Goal: Task Accomplishment & Management: Manage account settings

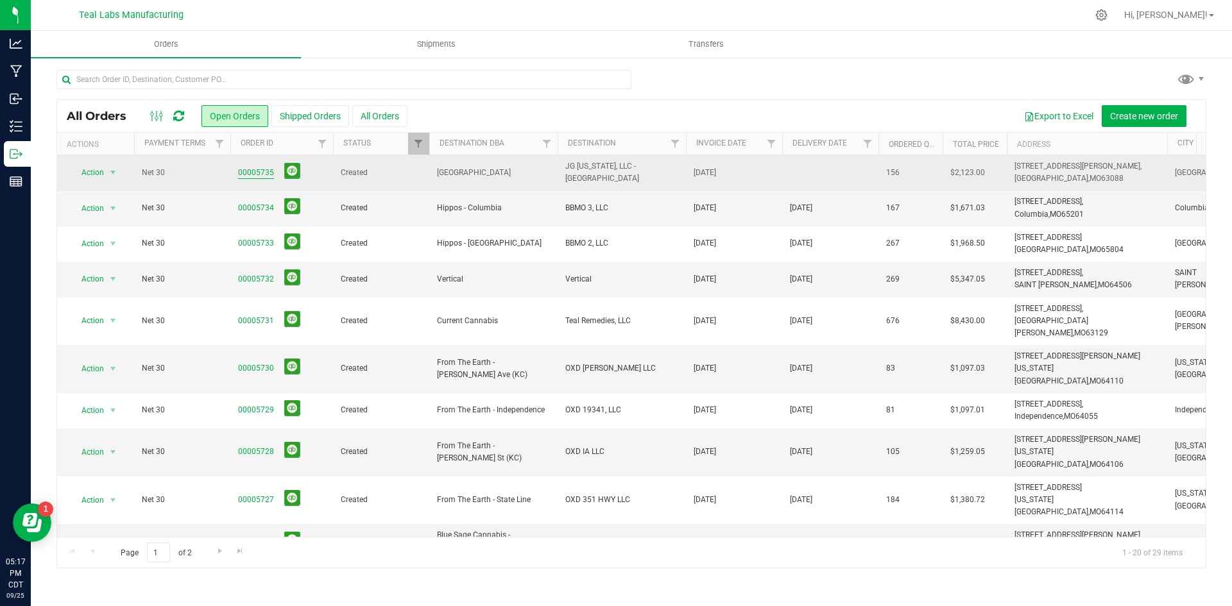
click at [252, 175] on link "00005735" at bounding box center [256, 173] width 36 height 12
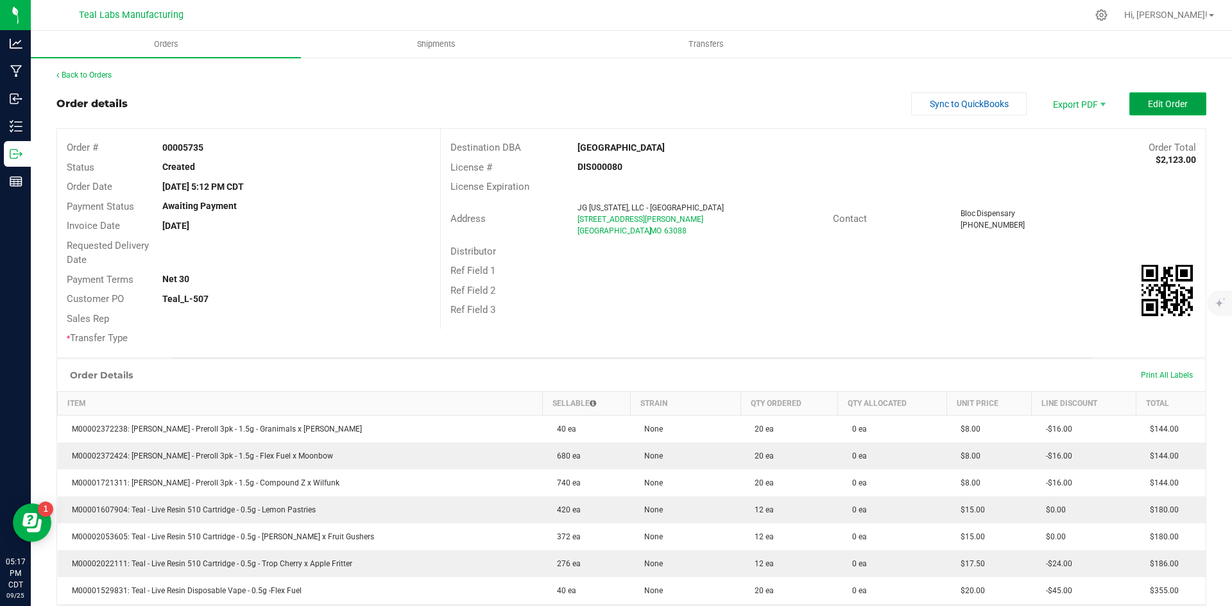
click at [1148, 105] on span "Edit Order" at bounding box center [1168, 104] width 40 height 10
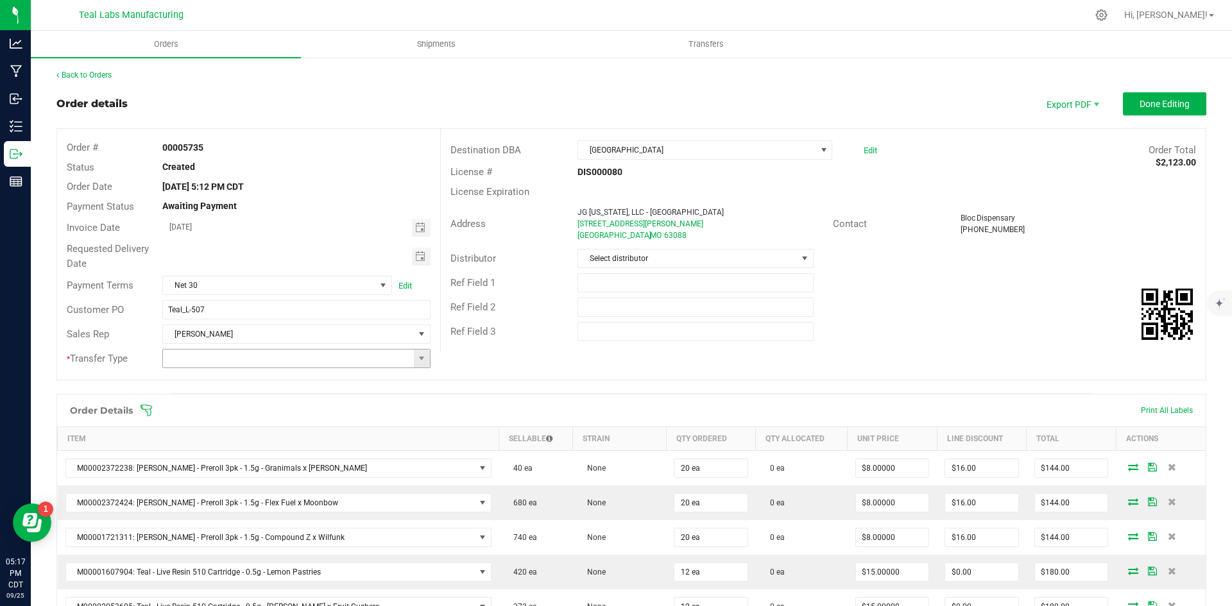
click at [418, 353] on span at bounding box center [422, 359] width 16 height 18
click at [256, 424] on li "Unaffiliated Transfer" at bounding box center [294, 425] width 264 height 22
type input "Unaffiliated Transfer"
click at [420, 255] on span "Toggle calendar" at bounding box center [420, 257] width 10 height 10
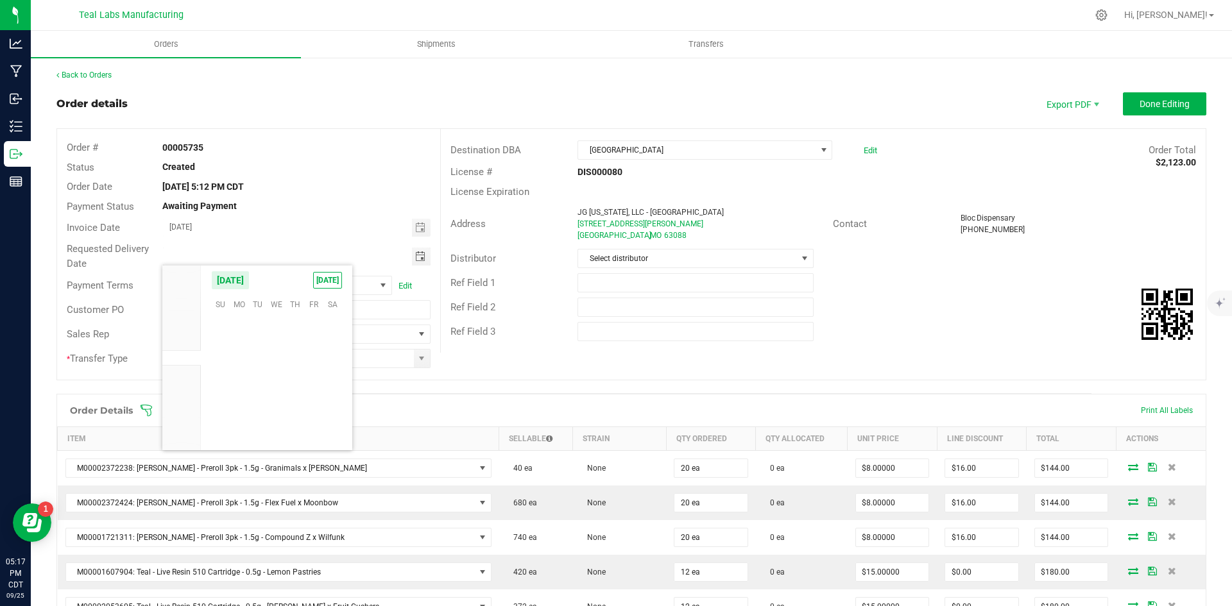
scroll to position [208075, 0]
click at [185, 375] on span "Oct" at bounding box center [182, 373] width 12 height 9
click at [185, 338] on span "Sep" at bounding box center [181, 342] width 13 height 9
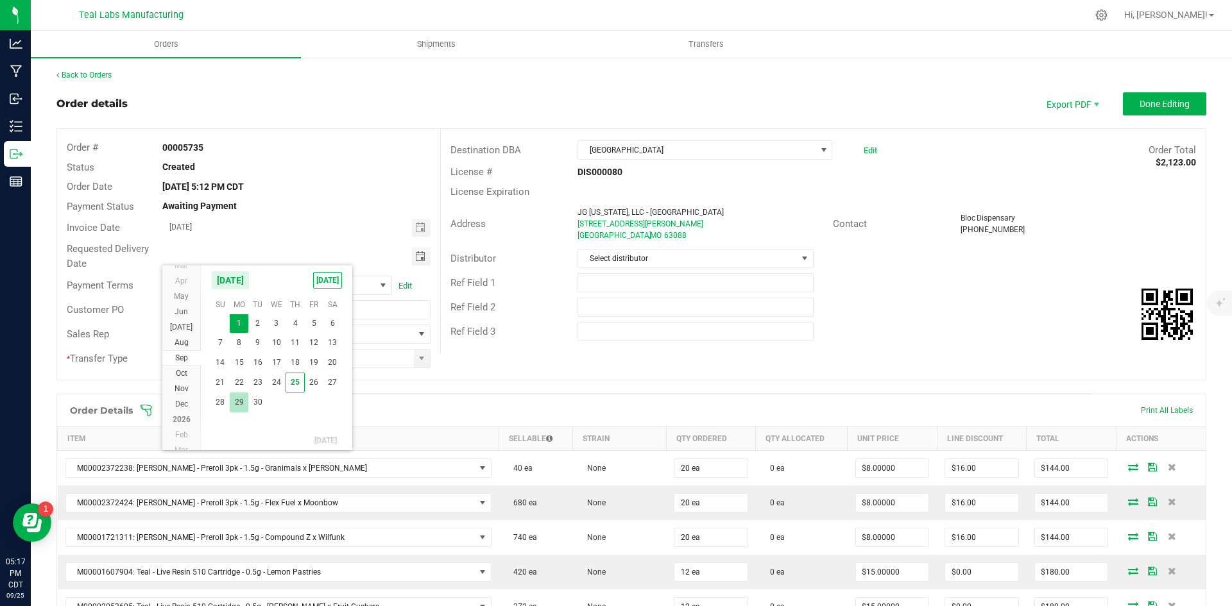
click at [239, 400] on span "29" at bounding box center [239, 403] width 19 height 20
type input "[DATE]"
click at [1001, 312] on div "Ref Field 2" at bounding box center [823, 307] width 765 height 24
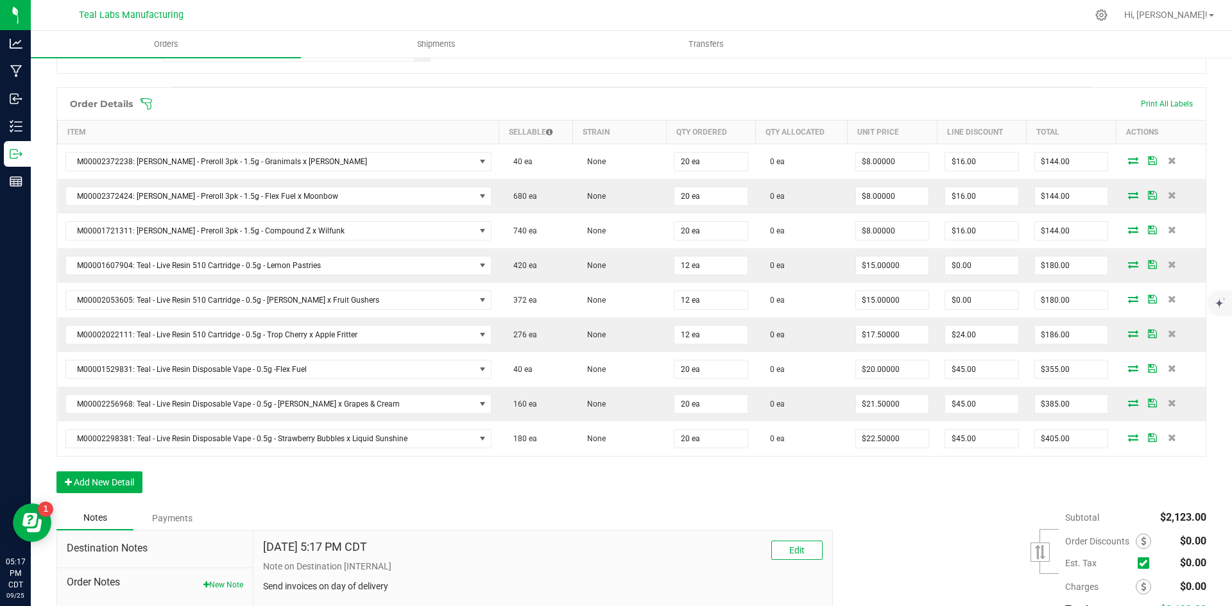
scroll to position [321, 0]
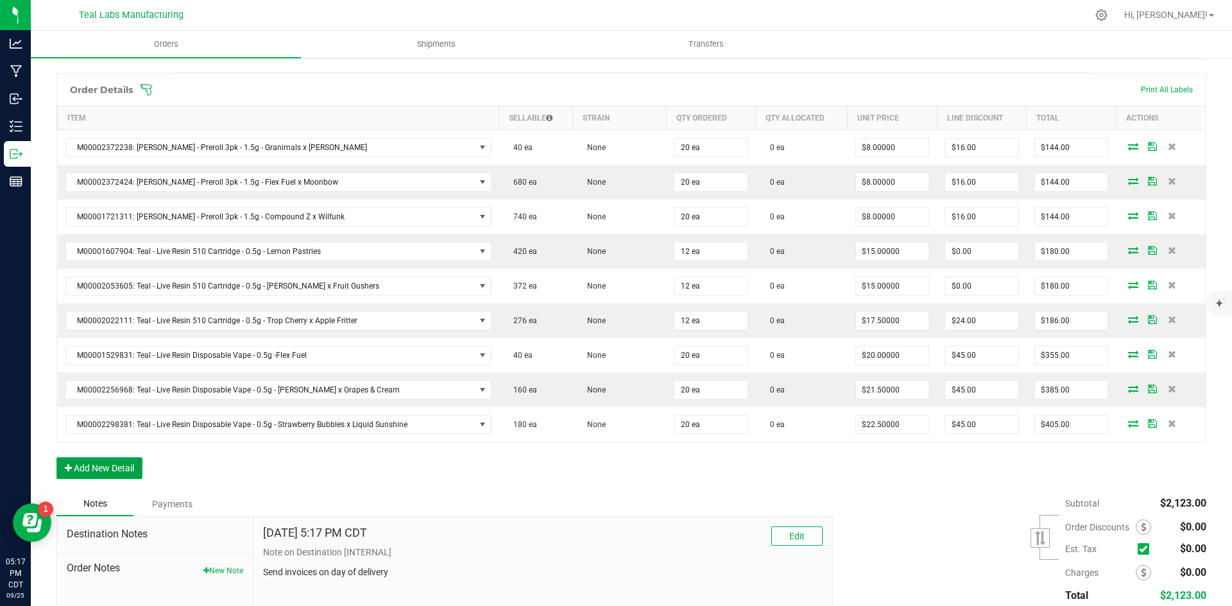
click at [130, 462] on button "Add New Detail" at bounding box center [99, 468] width 86 height 22
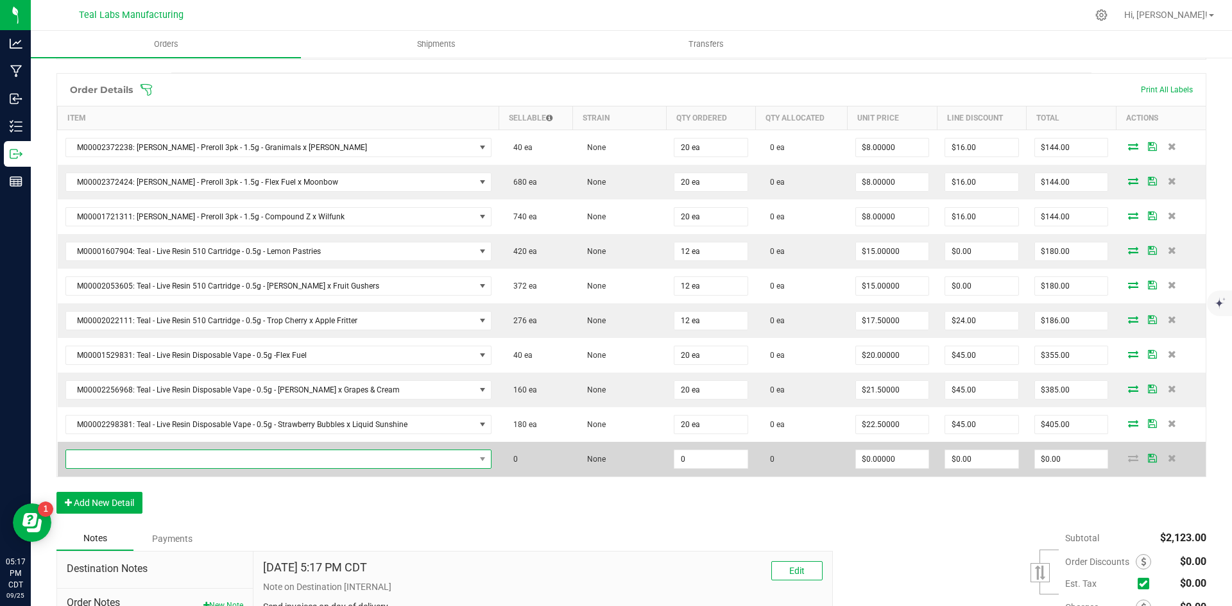
click at [156, 459] on span "NO DATA FOUND" at bounding box center [270, 459] width 409 height 18
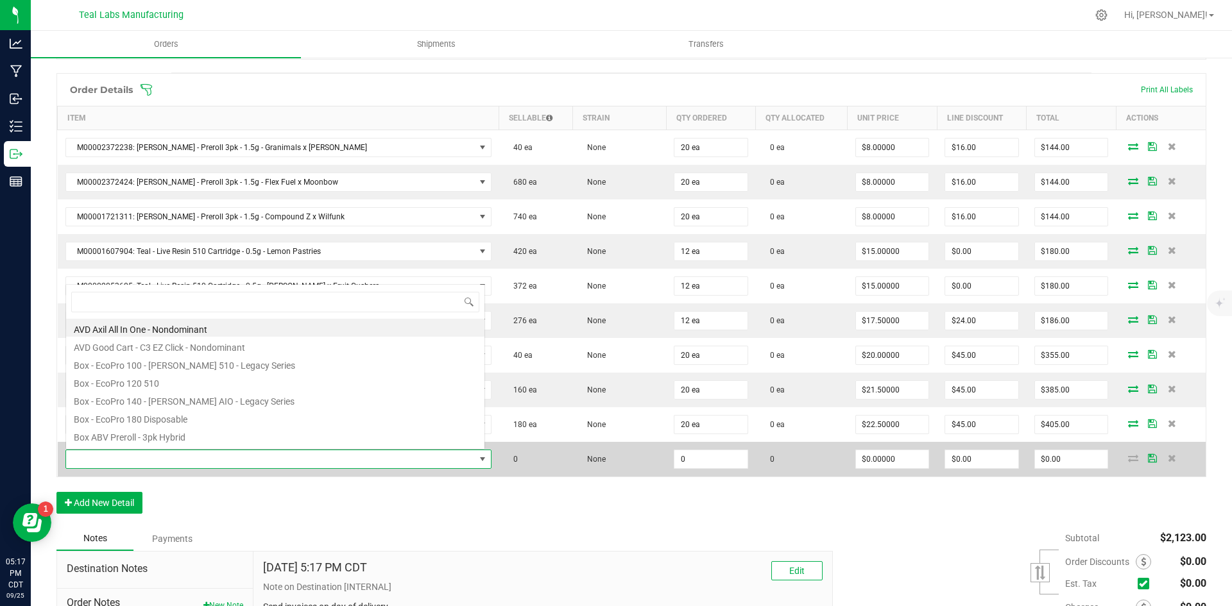
scroll to position [19, 416]
type input "vice city"
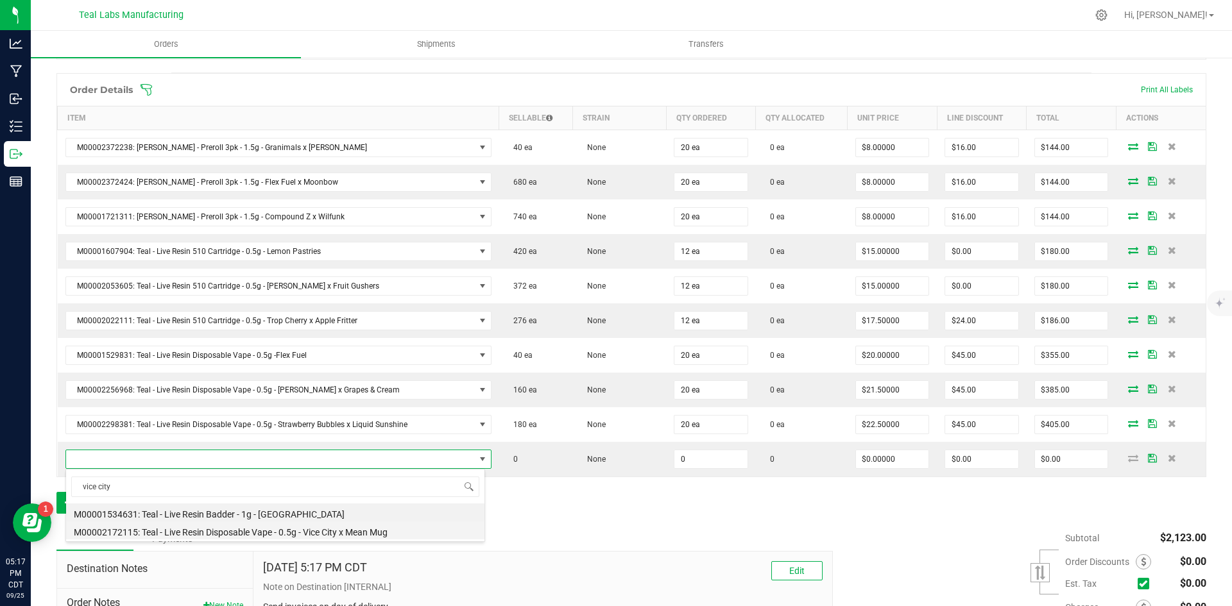
click at [339, 534] on li "M00002172115: Teal - Live Resin Disposable Vape - 0.5g - Vice City x Mean Mug" at bounding box center [275, 531] width 418 height 18
type input "0 ea"
type input "$22.50000"
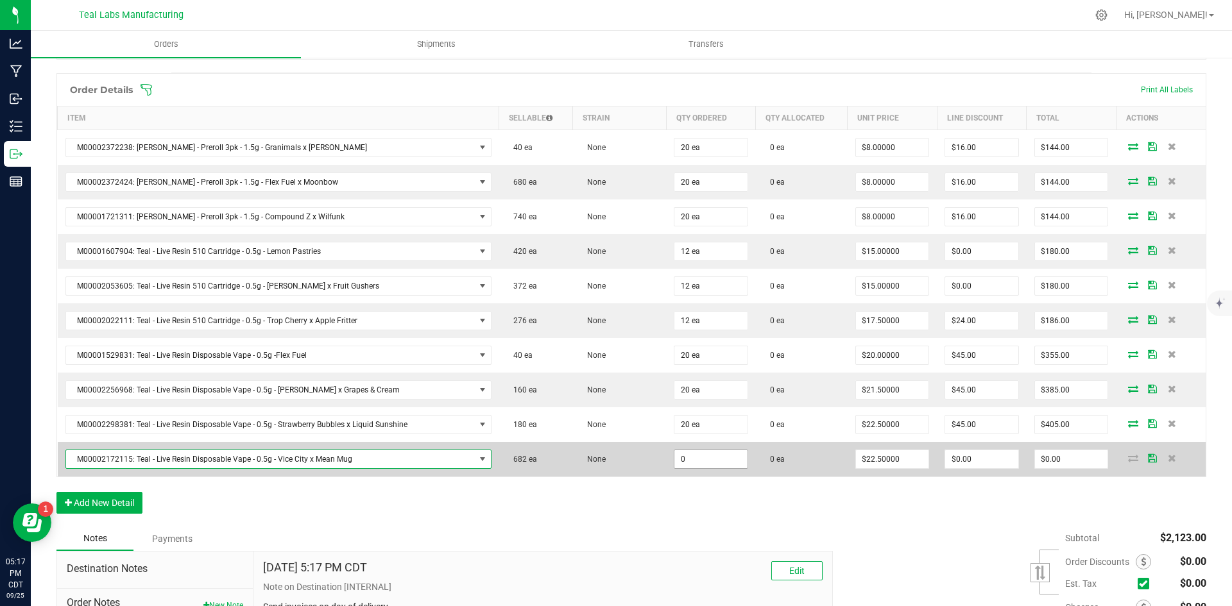
click at [694, 465] on input "0" at bounding box center [710, 459] width 73 height 18
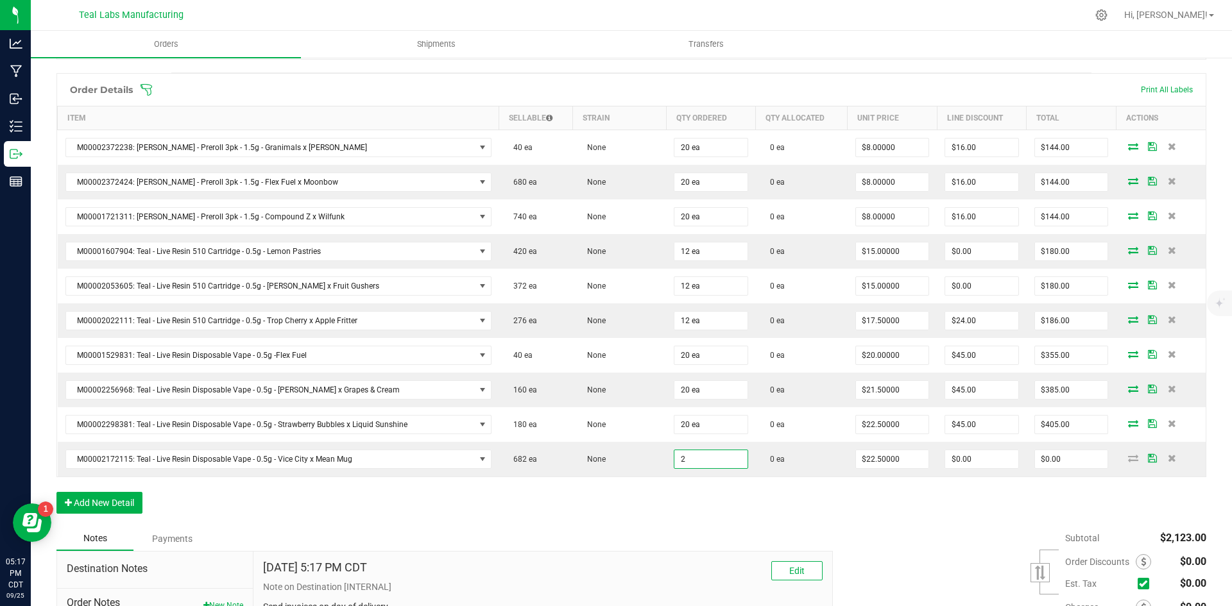
type input "2 ea"
type input "$45.00"
click at [950, 518] on div "Order Details Print All Labels Item Sellable Strain Qty Ordered Qty Allocated U…" at bounding box center [631, 300] width 1150 height 454
click at [1066, 466] on input "45" at bounding box center [1071, 459] width 73 height 18
type input "0.02"
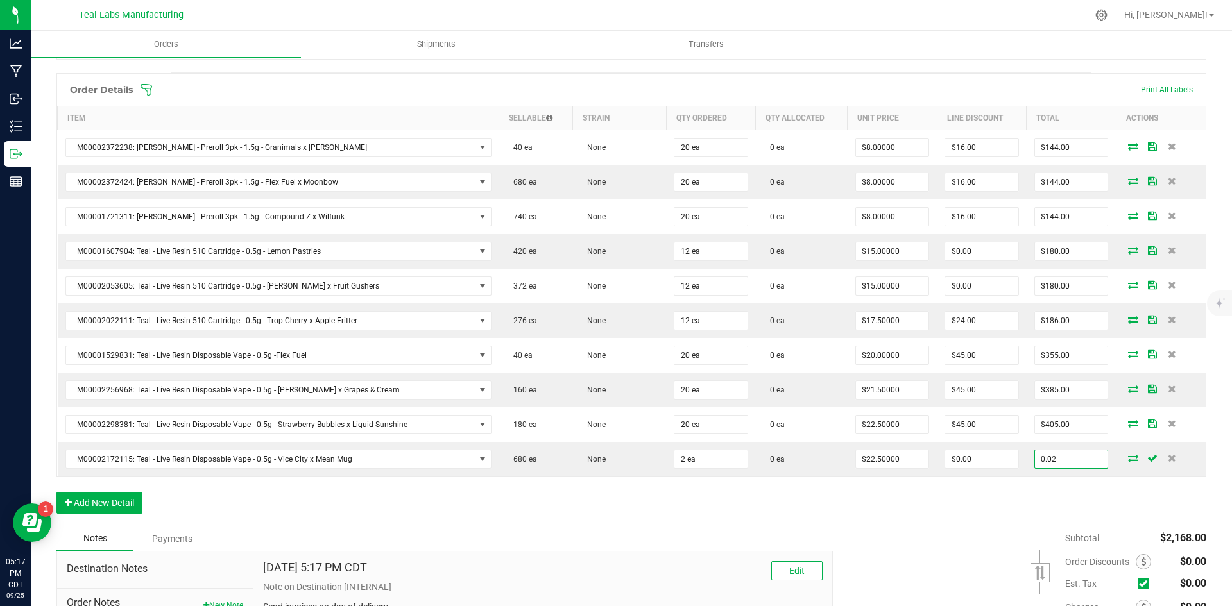
type input "$0.01000"
type input "$0.02"
click at [952, 510] on div "Order Details Print All Labels Item Sellable Strain Qty Ordered Qty Allocated U…" at bounding box center [631, 300] width 1150 height 454
click at [943, 512] on div "Order Details Print All Labels Item Sellable Strain Qty Ordered Qty Allocated U…" at bounding box center [631, 300] width 1150 height 454
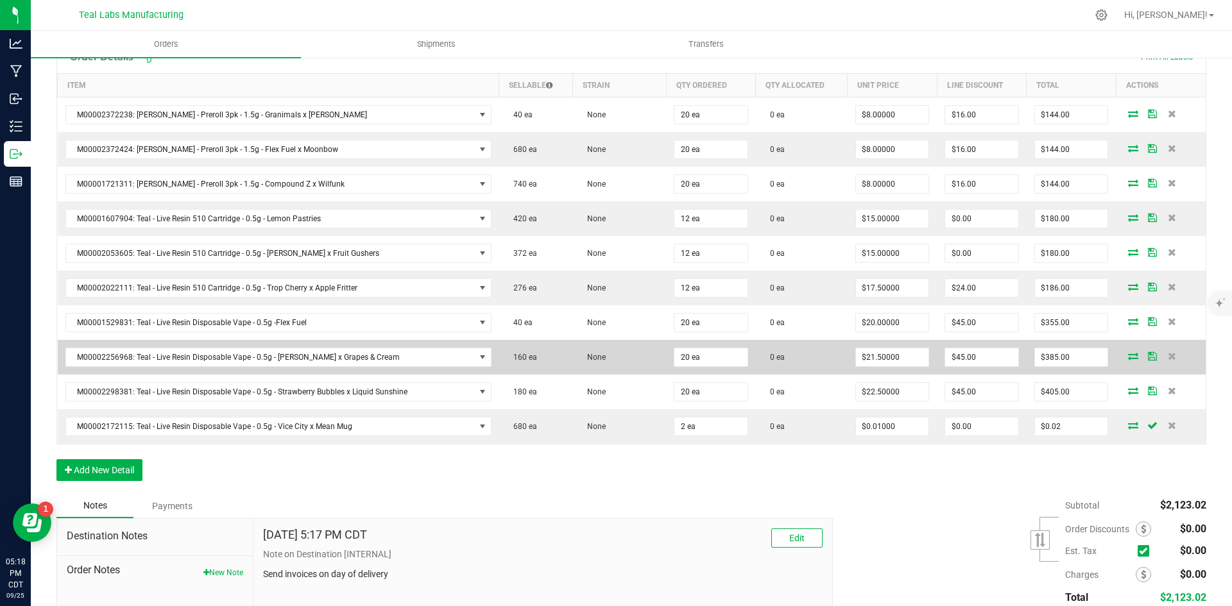
scroll to position [3, 0]
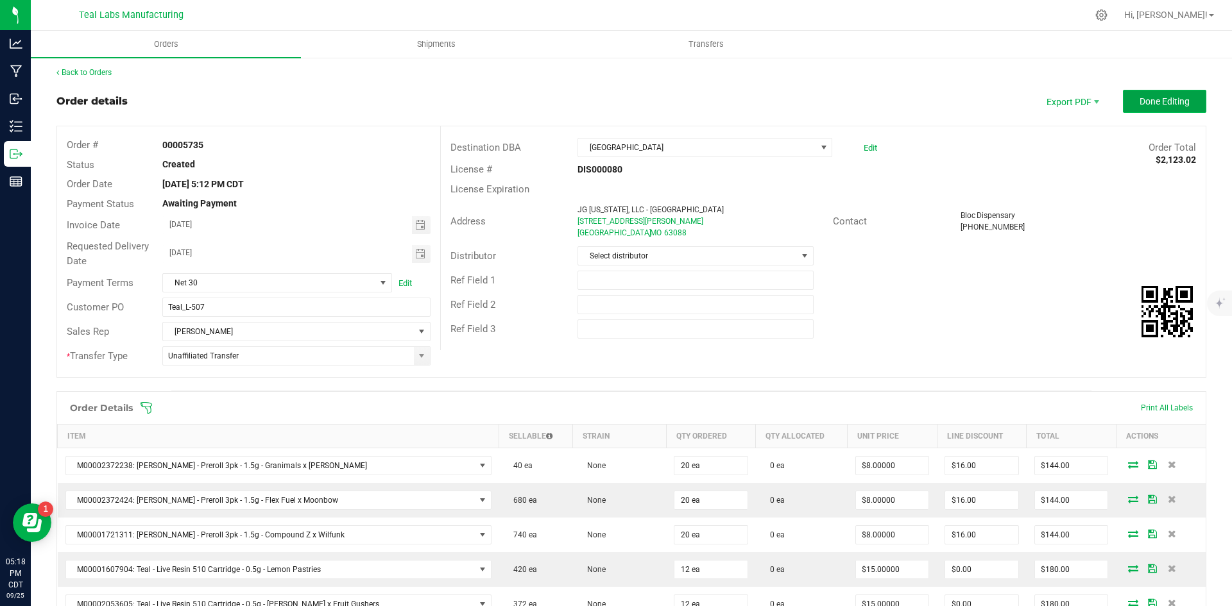
click at [1141, 97] on span "Done Editing" at bounding box center [1164, 101] width 50 height 10
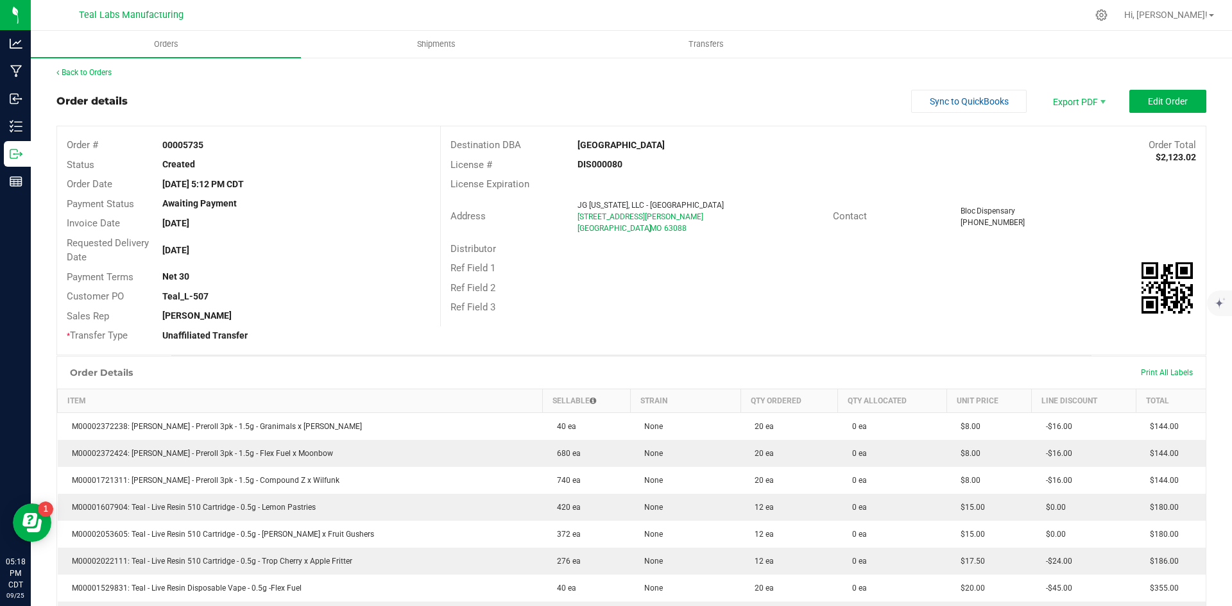
drag, startPoint x: 620, startPoint y: 145, endPoint x: 574, endPoint y: 145, distance: 45.6
click at [574, 145] on div "[GEOGRAPHIC_DATA]" at bounding box center [727, 145] width 319 height 13
copy strong "[GEOGRAPHIC_DATA]"
click at [1047, 142] on span "Invoice PDF" at bounding box center [1070, 141] width 80 height 19
click at [940, 98] on span "Sync to QuickBooks" at bounding box center [969, 101] width 79 height 10
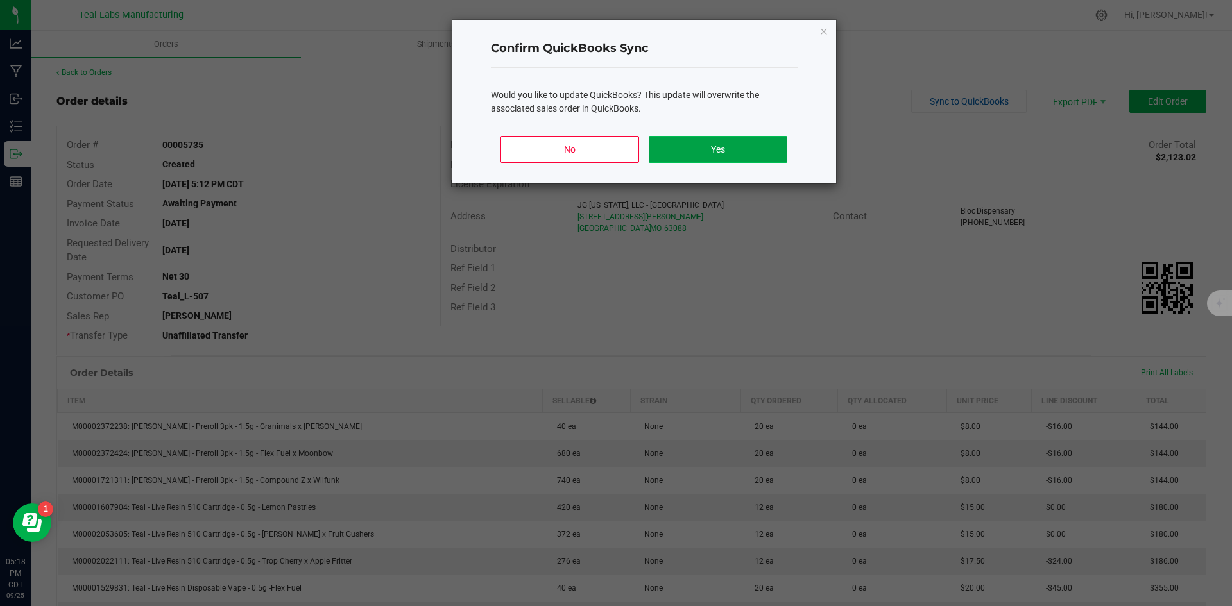
click at [768, 144] on button "Yes" at bounding box center [718, 149] width 138 height 27
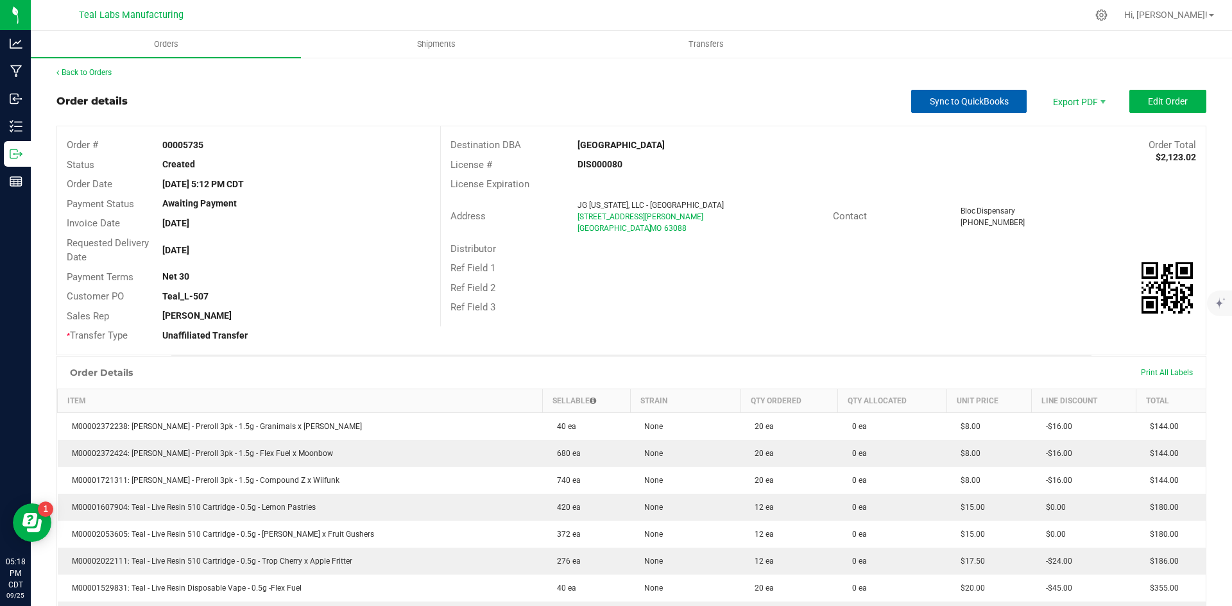
click at [941, 102] on span "Sync to QuickBooks" at bounding box center [969, 101] width 79 height 10
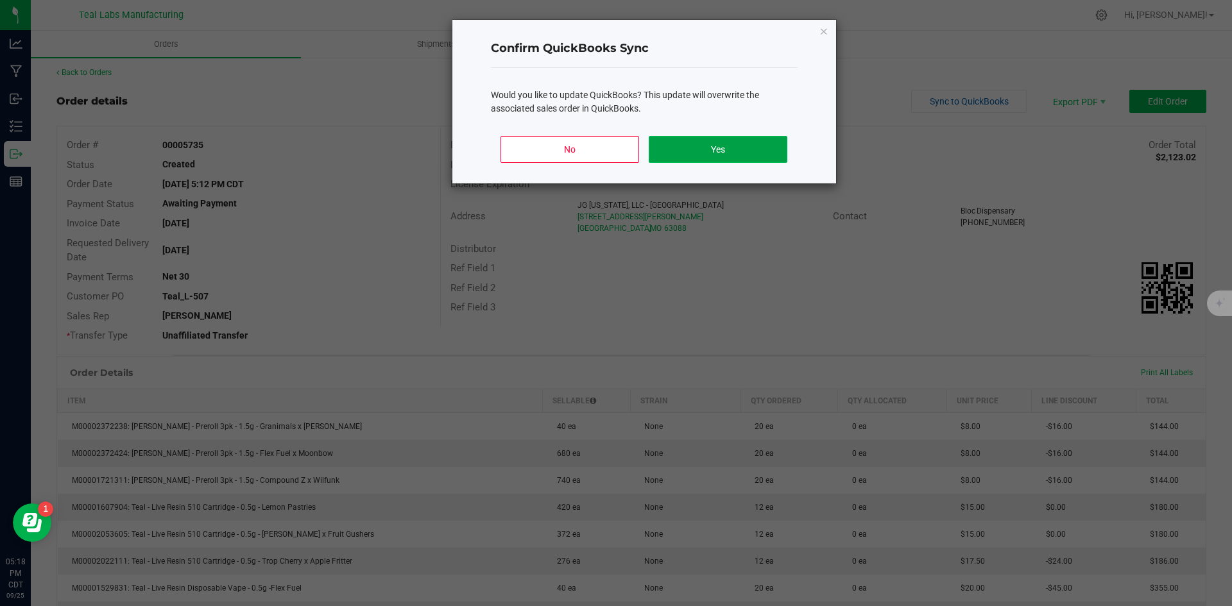
click at [756, 155] on button "Yes" at bounding box center [718, 149] width 138 height 27
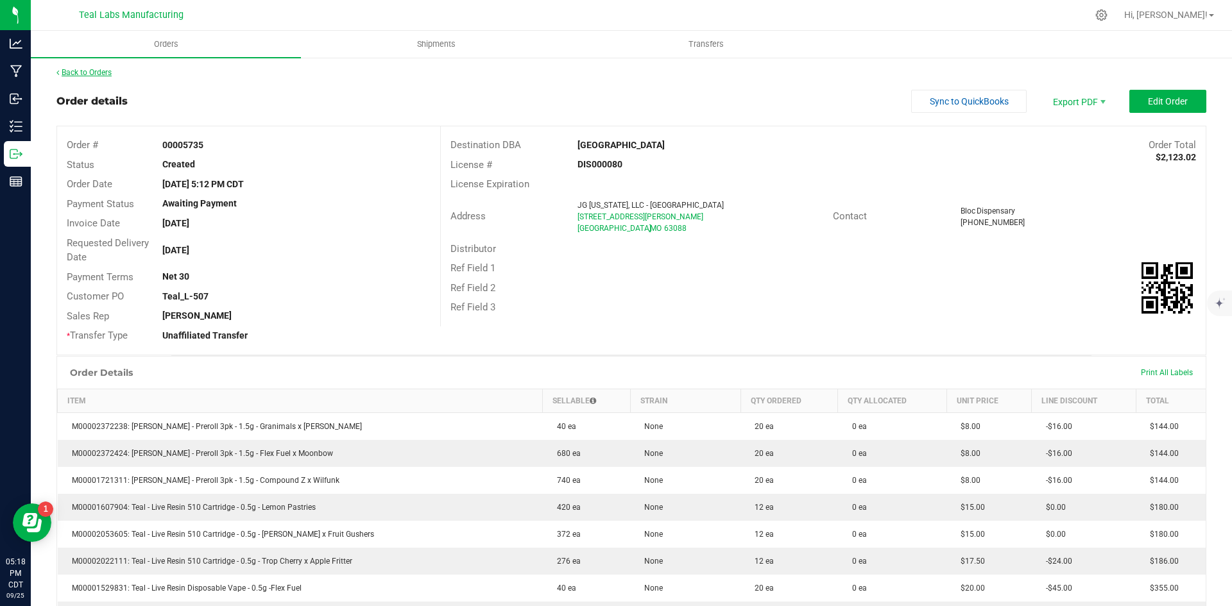
click at [99, 73] on link "Back to Orders" at bounding box center [83, 72] width 55 height 9
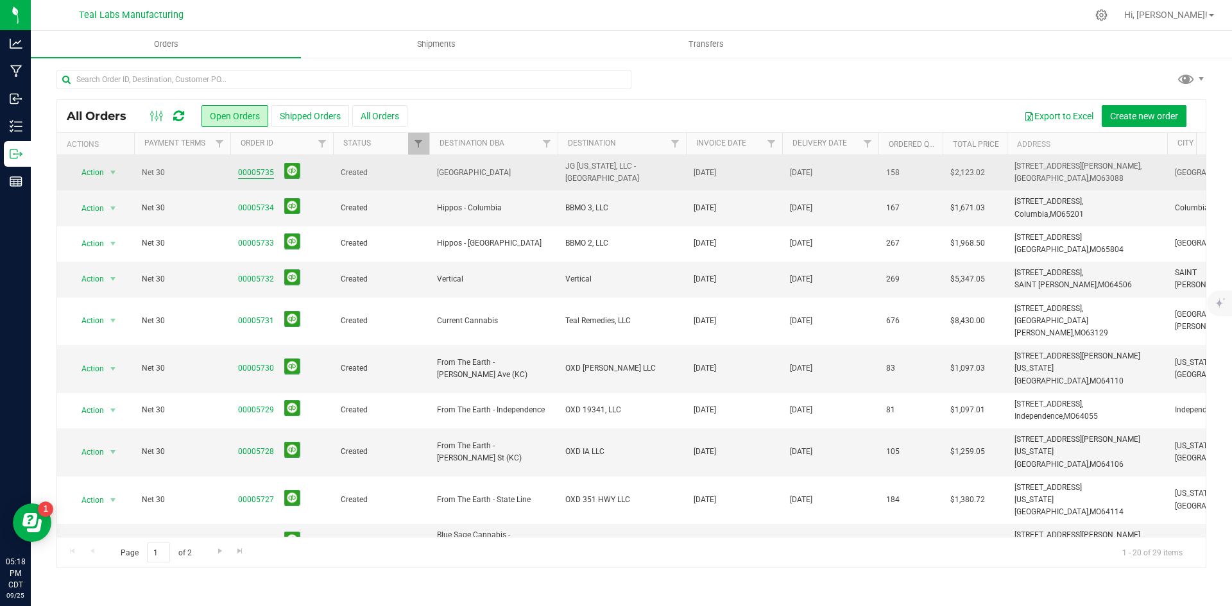
click at [253, 171] on link "00005735" at bounding box center [256, 173] width 36 height 12
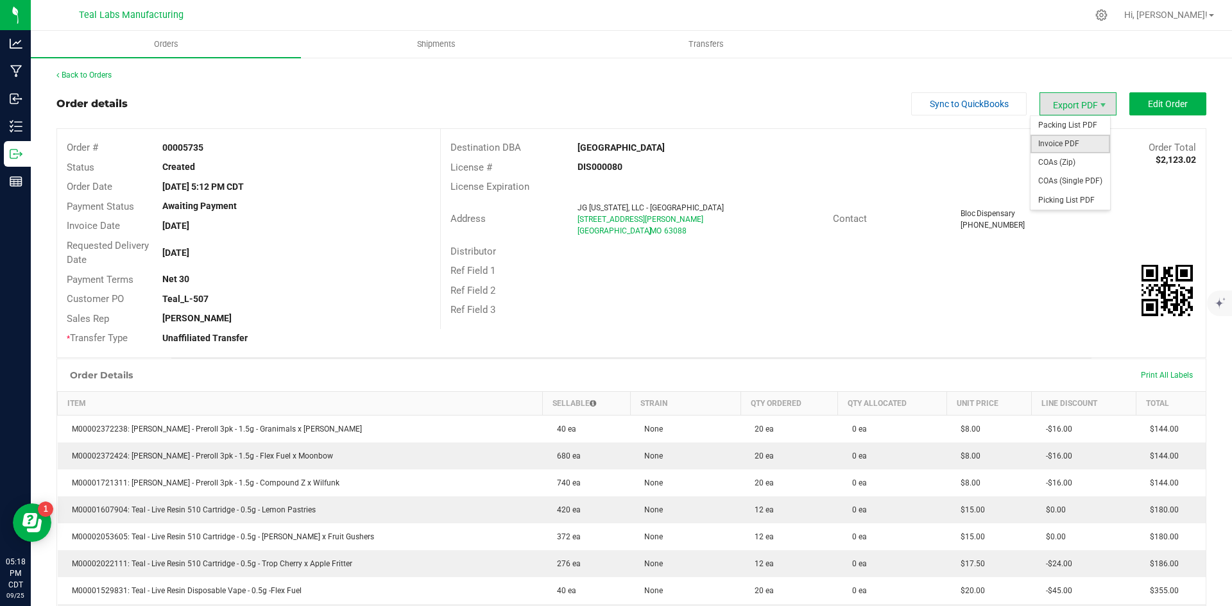
click at [1068, 144] on span "Invoice PDF" at bounding box center [1070, 144] width 80 height 19
click at [111, 77] on link "Back to Orders" at bounding box center [83, 75] width 55 height 9
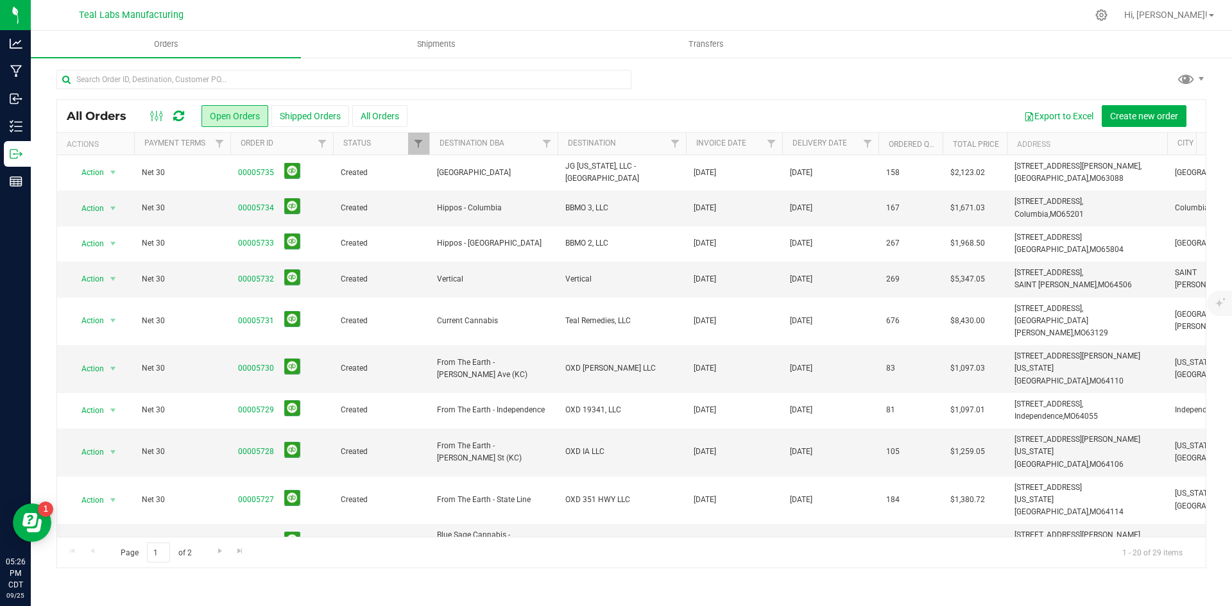
click at [761, 76] on div at bounding box center [631, 85] width 1150 height 30
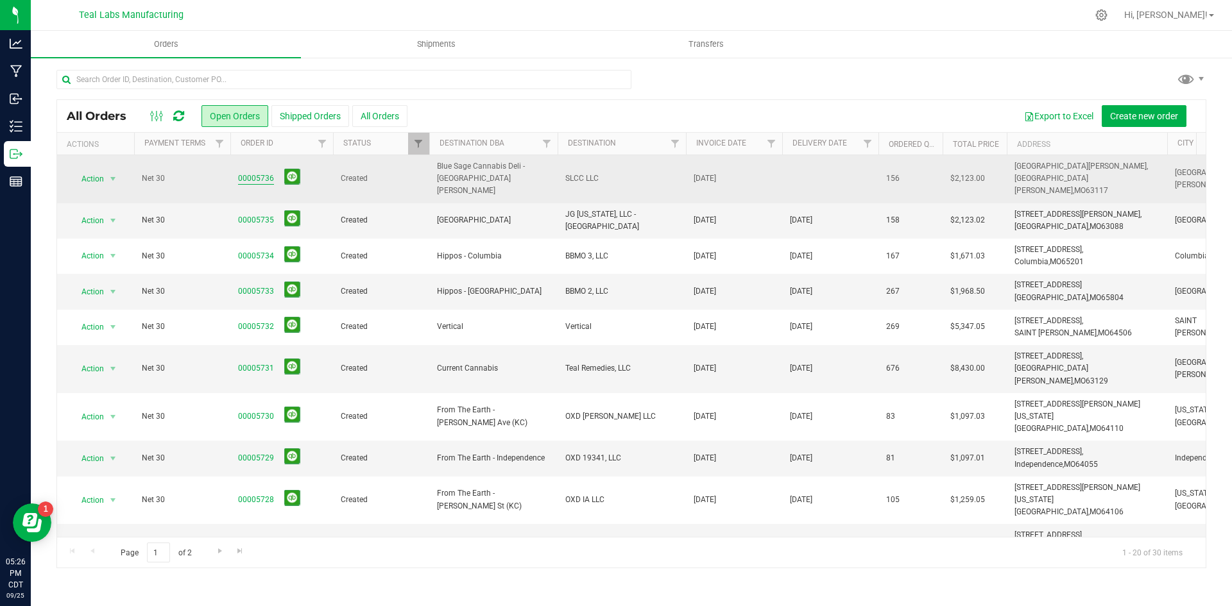
click at [256, 173] on link "00005736" at bounding box center [256, 179] width 36 height 12
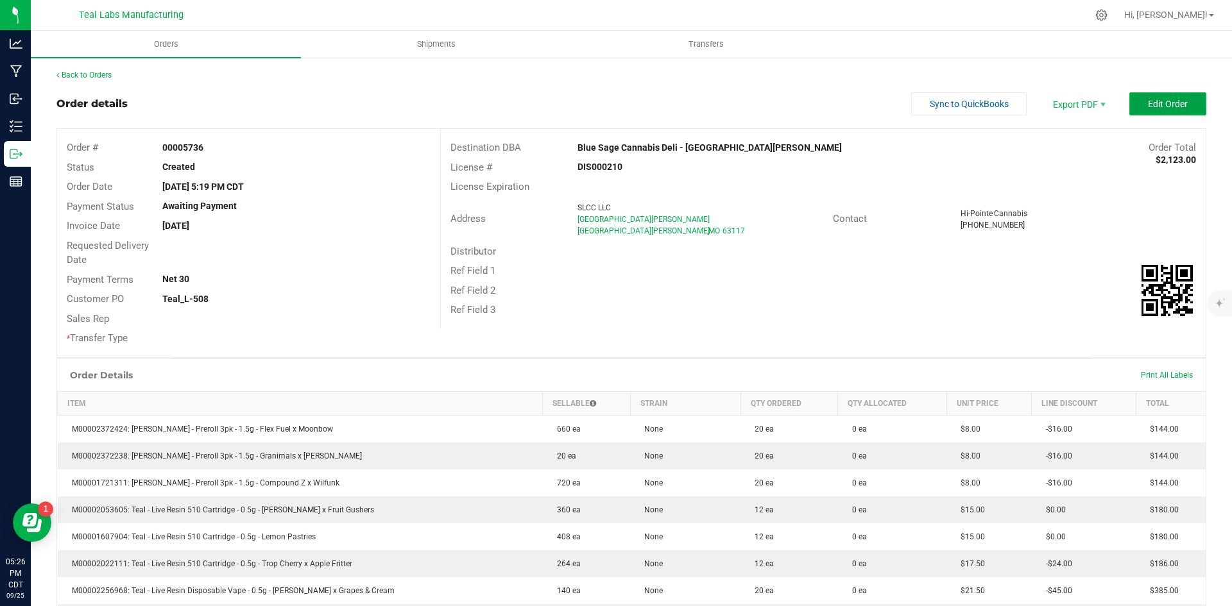
click at [1147, 111] on button "Edit Order" at bounding box center [1167, 103] width 77 height 23
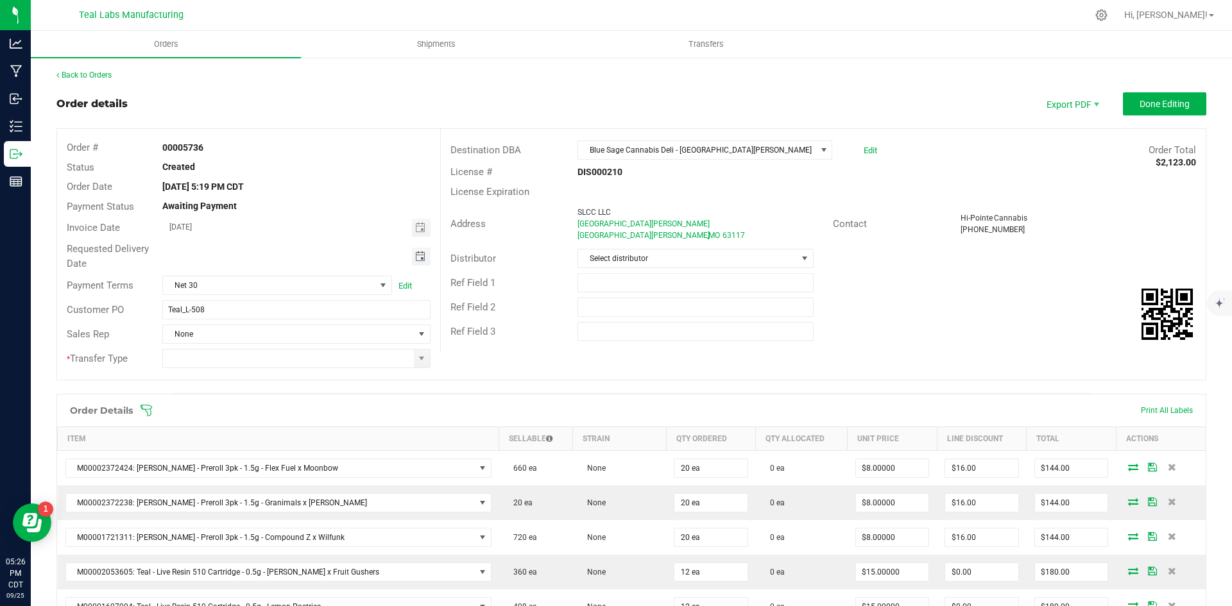
click at [415, 254] on span "Toggle calendar" at bounding box center [420, 257] width 10 height 10
click at [243, 395] on span "29" at bounding box center [239, 403] width 19 height 20
click at [243, 395] on div "Order Details Print All Labels" at bounding box center [631, 411] width 1148 height 32
type input "[DATE]"
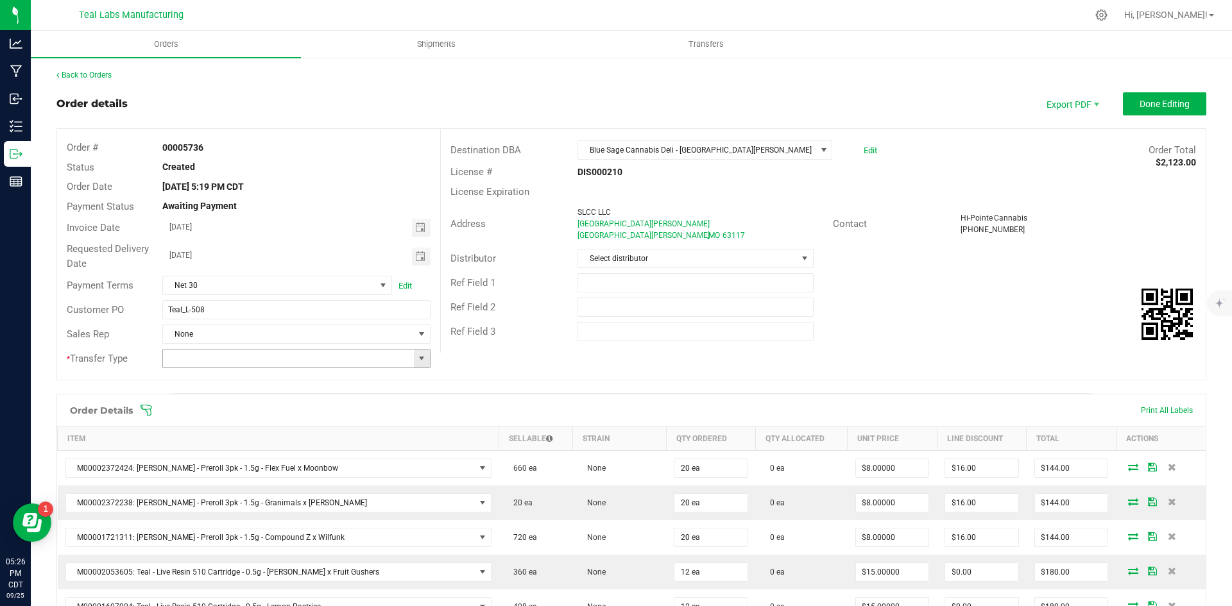
click at [416, 359] on span at bounding box center [421, 359] width 10 height 10
click at [300, 420] on li "Unaffiliated Transfer" at bounding box center [294, 425] width 264 height 22
type input "Unaffiliated Transfer"
click at [871, 348] on div "Destination DBA Blue Sage Cannabis Deli - St. Louis Edit Order Total $2,123.00 …" at bounding box center [822, 241] width 765 height 224
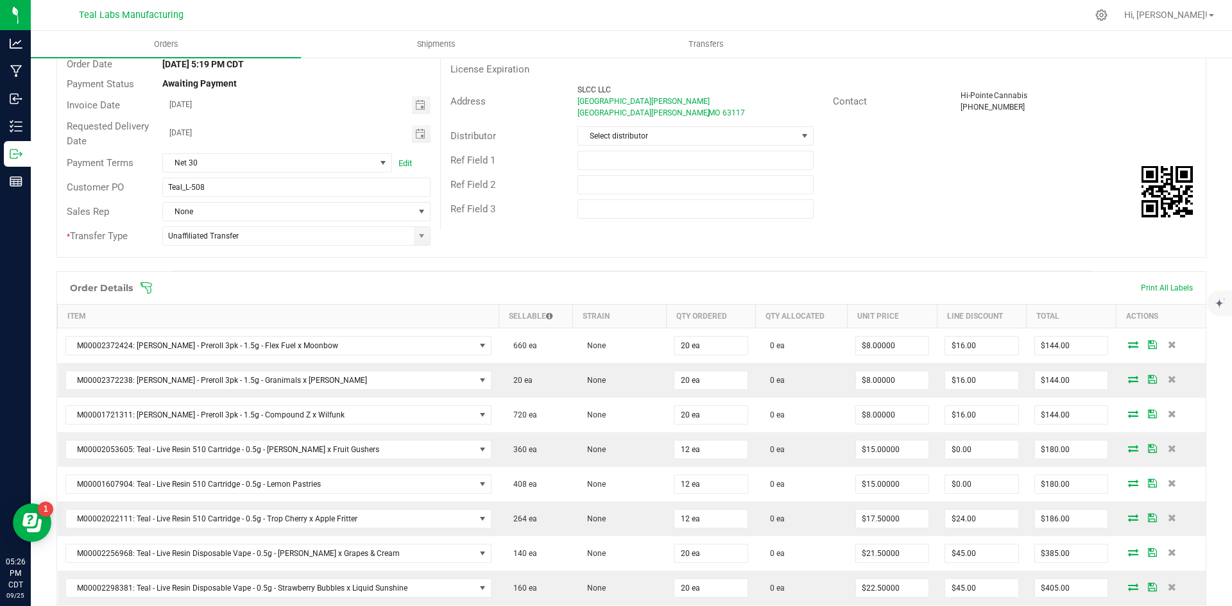
scroll to position [321, 0]
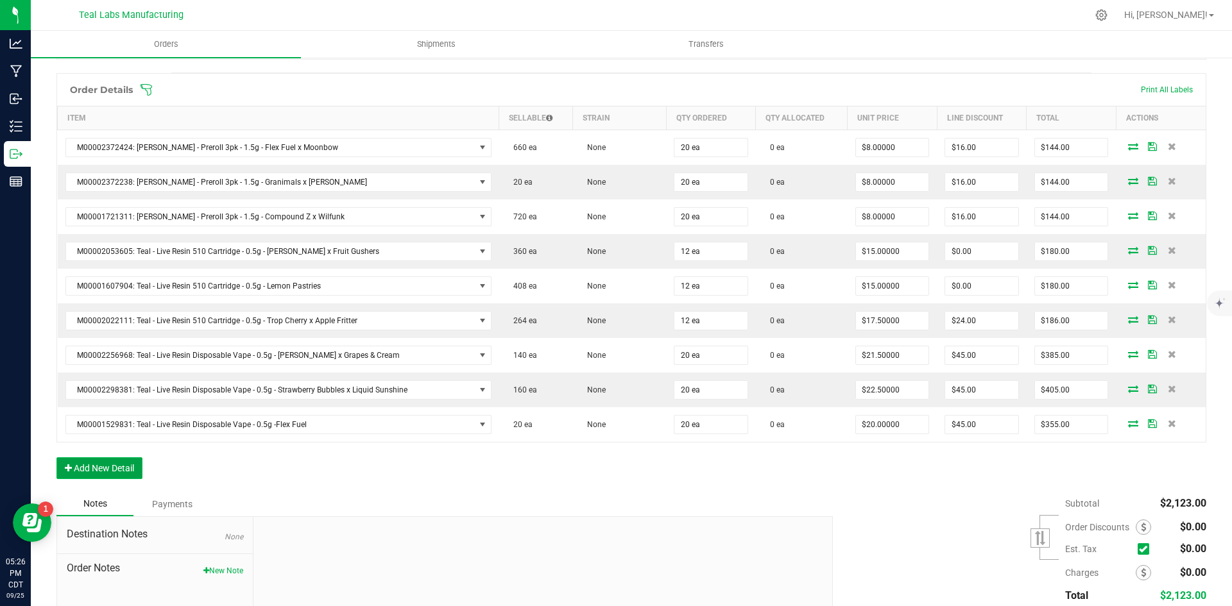
click at [120, 458] on button "Add New Detail" at bounding box center [99, 468] width 86 height 22
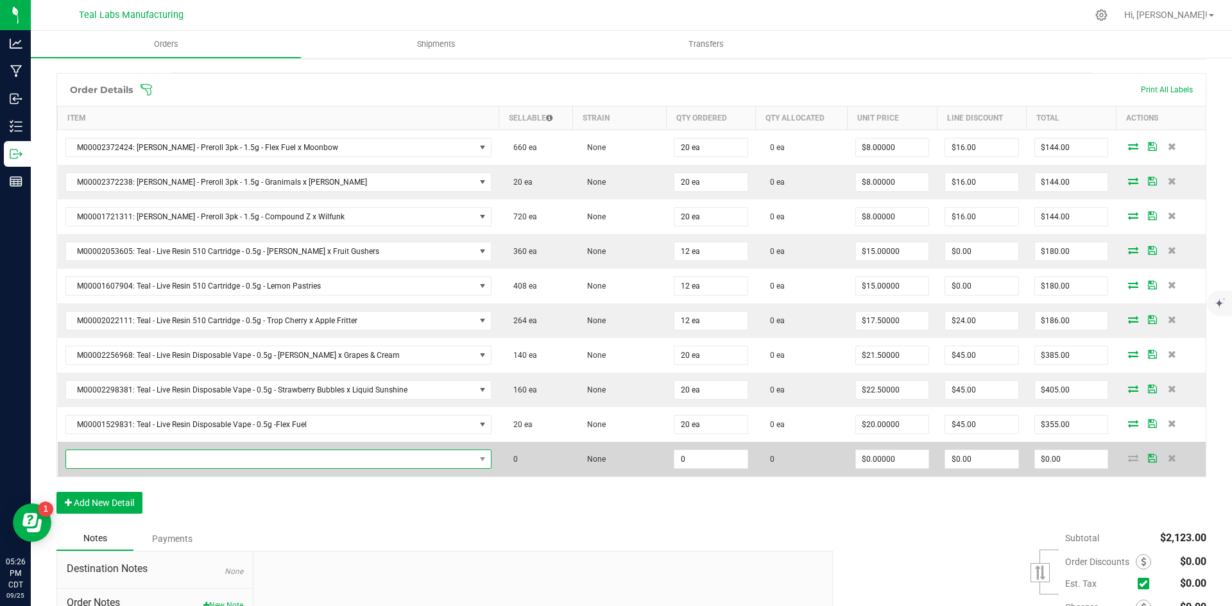
click at [166, 456] on span "NO DATA FOUND" at bounding box center [270, 459] width 409 height 18
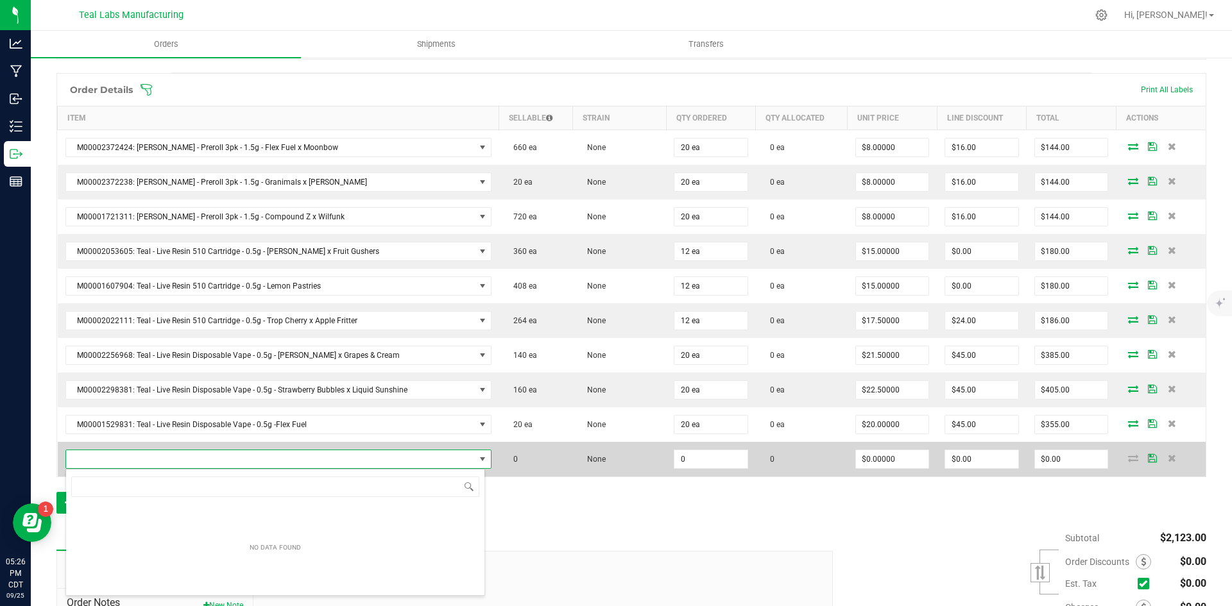
scroll to position [19, 416]
type input "straw"
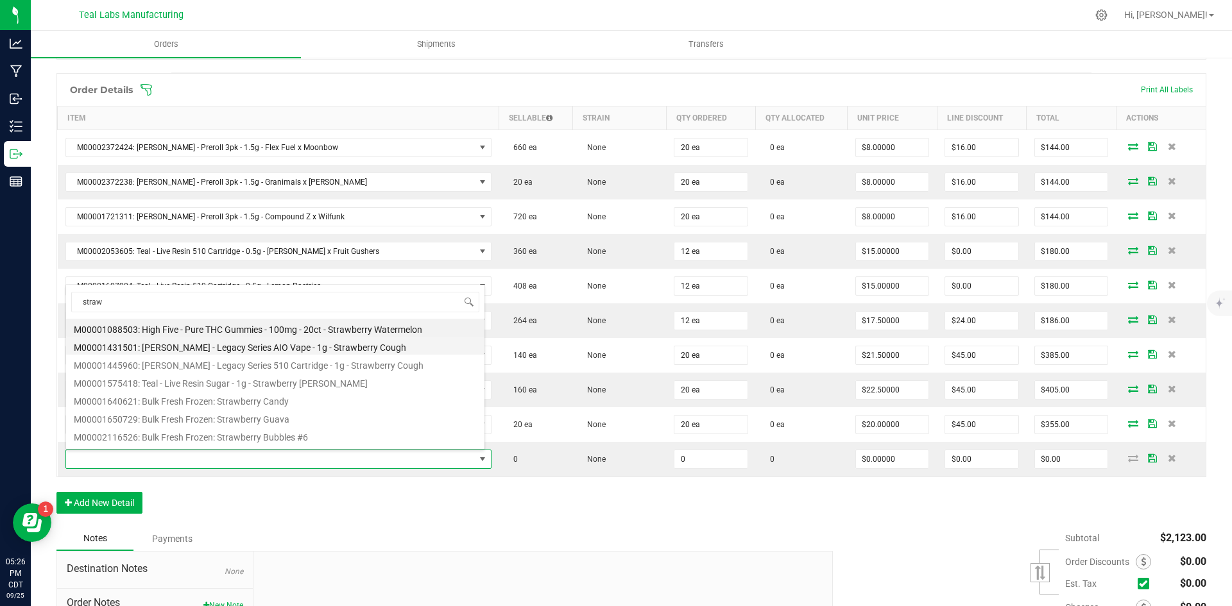
click at [300, 345] on li "M00001431501: [PERSON_NAME] - Legacy Series AIO Vape - 1g - Strawberry Cough" at bounding box center [275, 346] width 418 height 18
type input "0 ea"
type input "$25.00000"
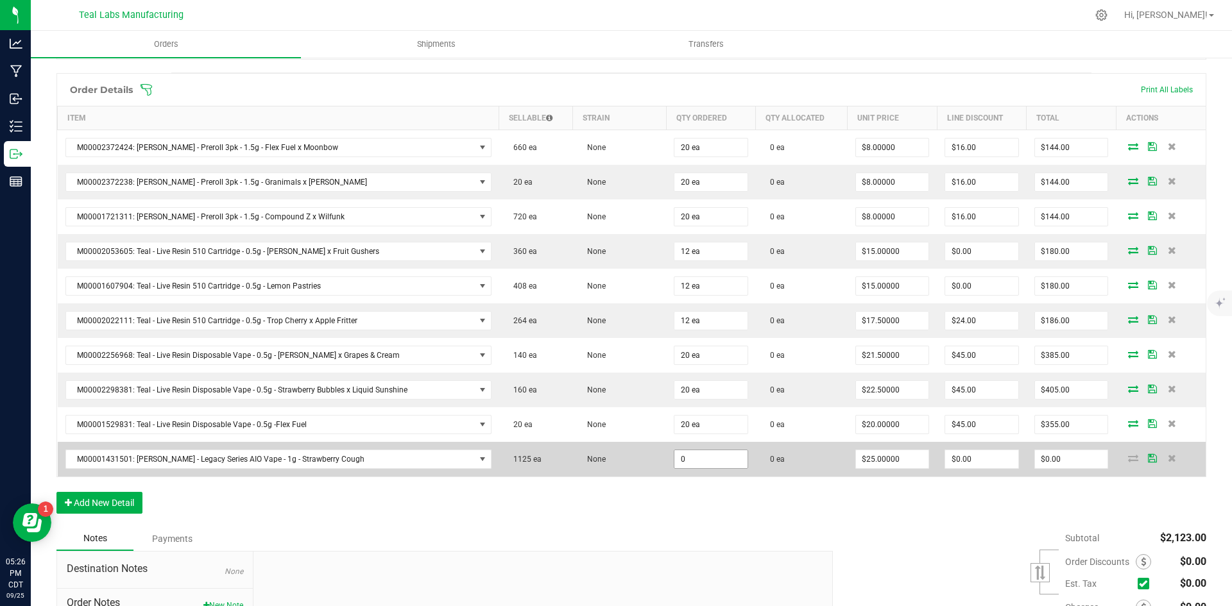
click at [694, 466] on input "0" at bounding box center [710, 459] width 73 height 18
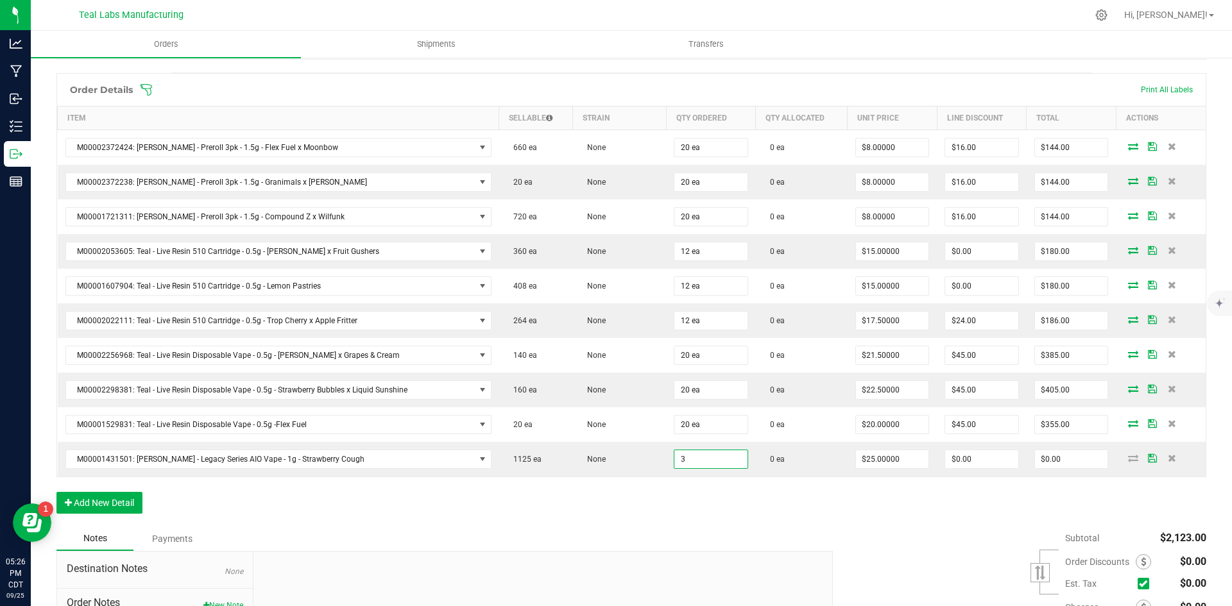
type input "3 ea"
click at [918, 539] on div "Subtotal $2,123.00 Est. Tax" at bounding box center [1014, 608] width 383 height 162
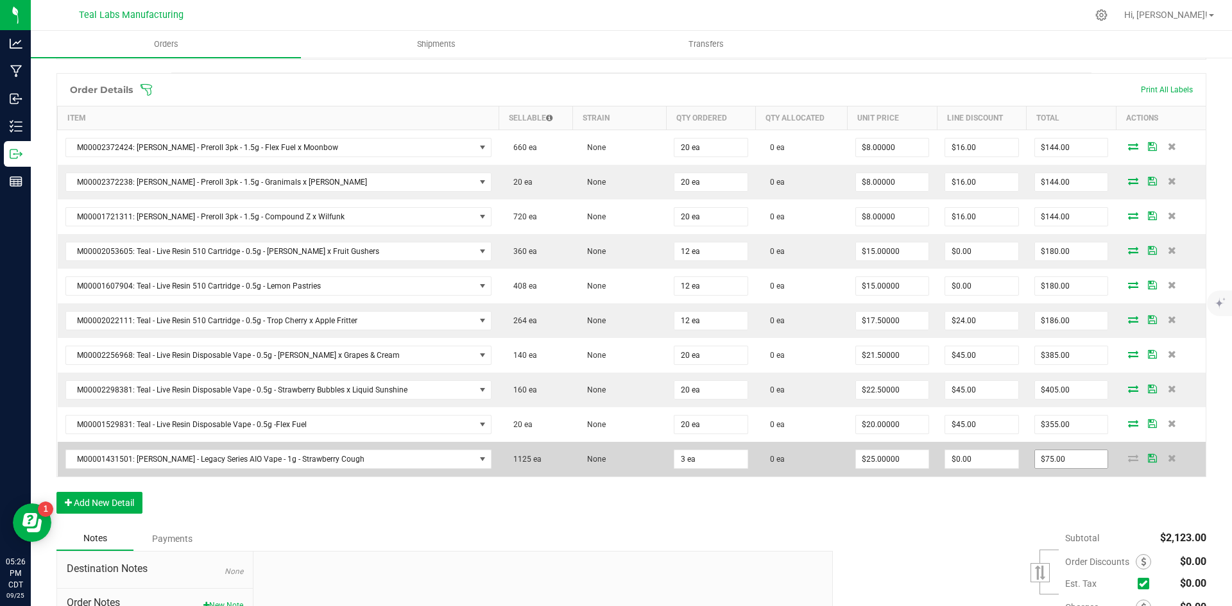
type input "75"
click at [1051, 458] on input "75" at bounding box center [1071, 459] width 73 height 18
click at [1043, 456] on input "75" at bounding box center [1071, 459] width 73 height 18
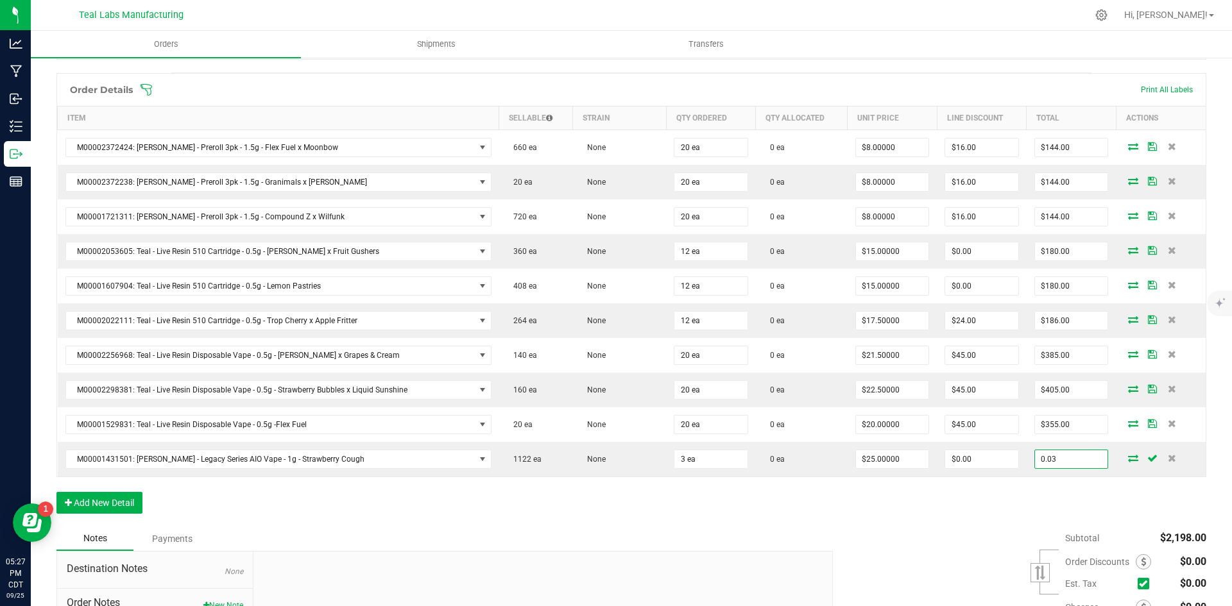
type input "0.03"
type input "$0.01000"
type input "$0.03"
click at [903, 535] on div "Subtotal $2,198.00 Est. Tax" at bounding box center [1014, 608] width 383 height 162
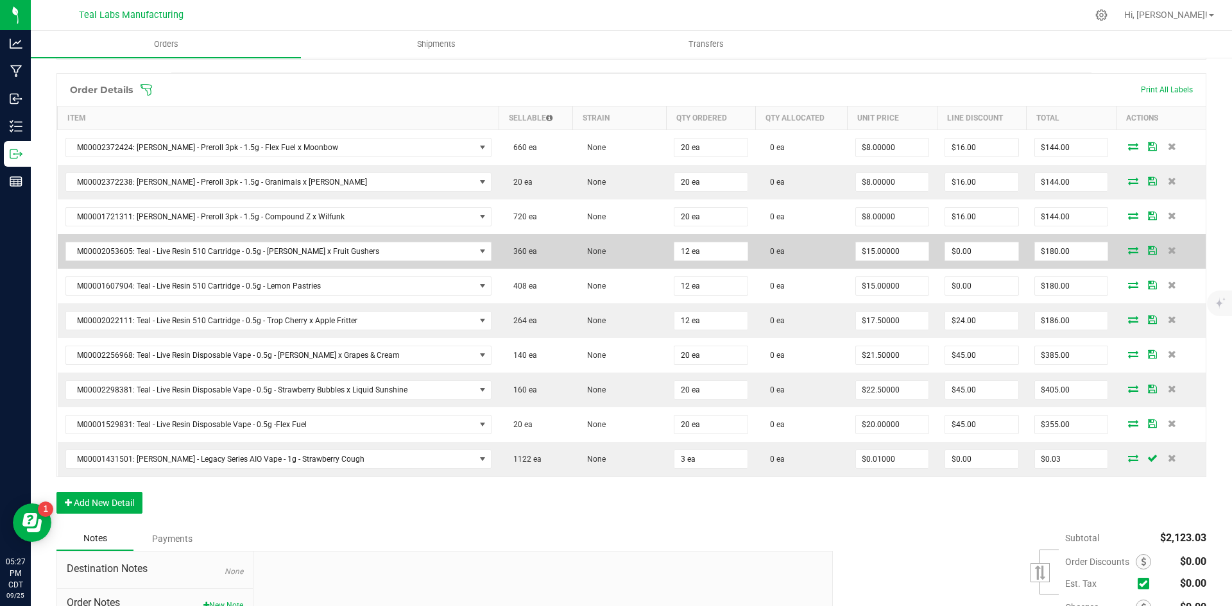
scroll to position [0, 0]
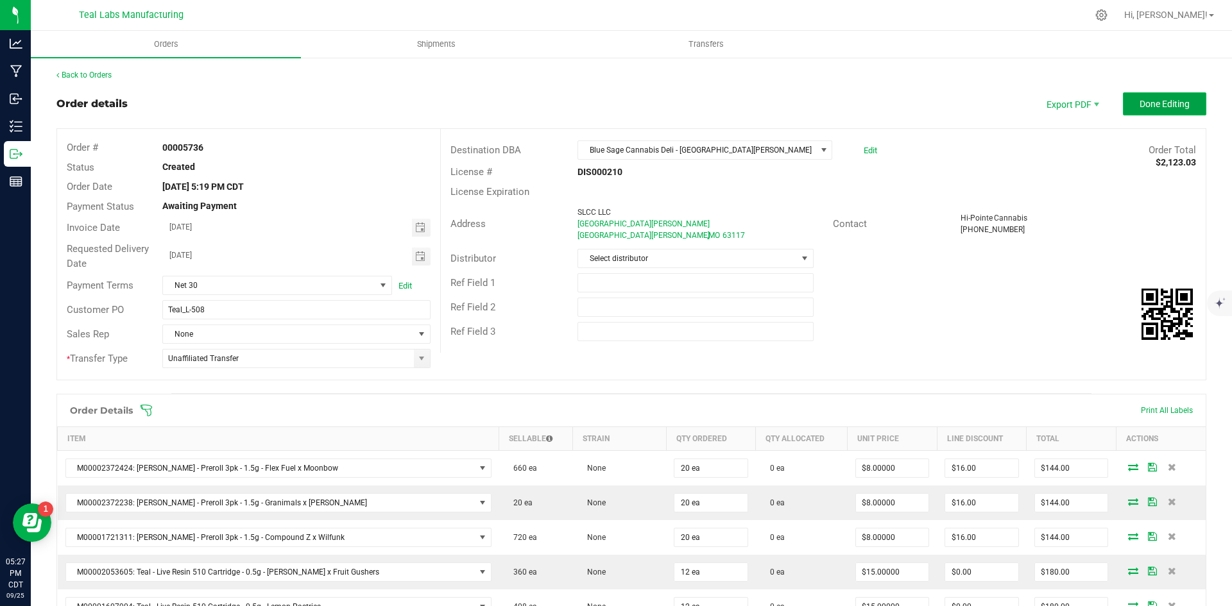
click at [1141, 105] on span "Done Editing" at bounding box center [1164, 104] width 50 height 10
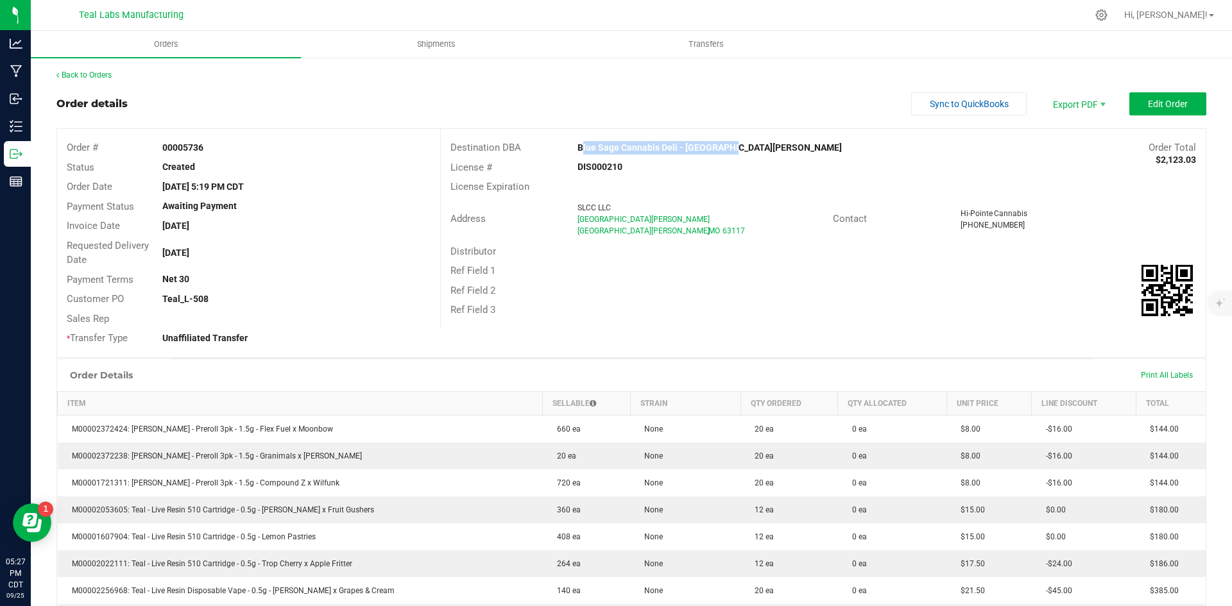
drag, startPoint x: 724, startPoint y: 147, endPoint x: 574, endPoint y: 143, distance: 150.2
click at [574, 143] on div "Blue Sage Cannabis Deli - [GEOGRAPHIC_DATA][PERSON_NAME]" at bounding box center [727, 147] width 319 height 13
copy strong "Blue Sage Cannabis Deli - [GEOGRAPHIC_DATA][PERSON_NAME]"
click at [1053, 141] on span "Invoice PDF" at bounding box center [1070, 144] width 80 height 19
click at [971, 99] on span "Sync to QuickBooks" at bounding box center [969, 104] width 79 height 10
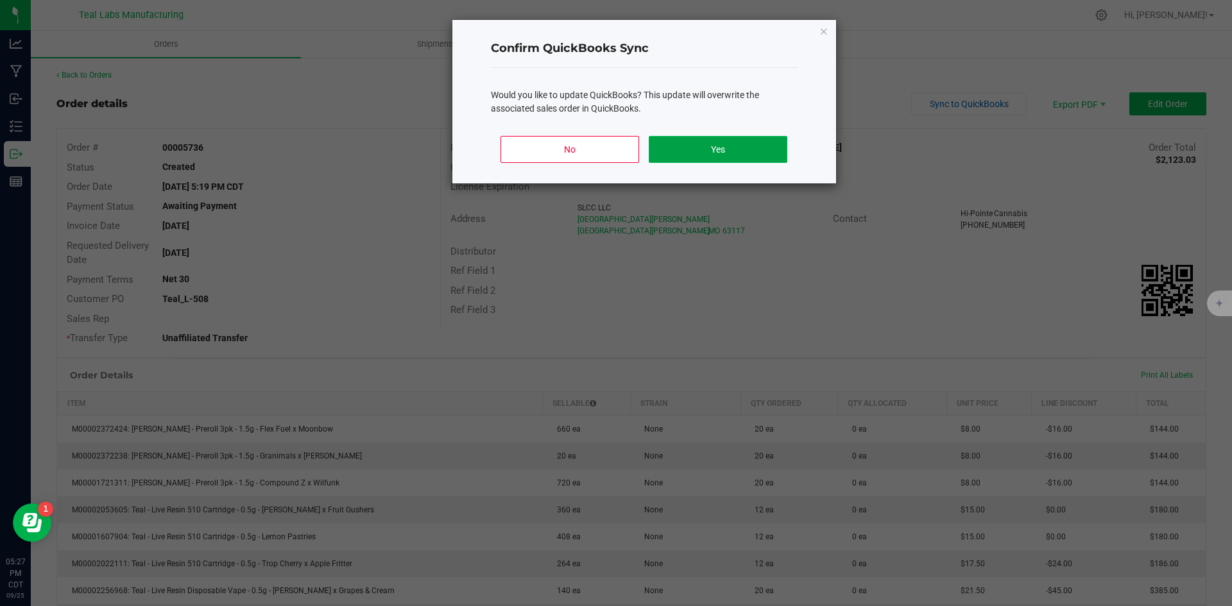
click at [735, 146] on button "Yes" at bounding box center [718, 149] width 138 height 27
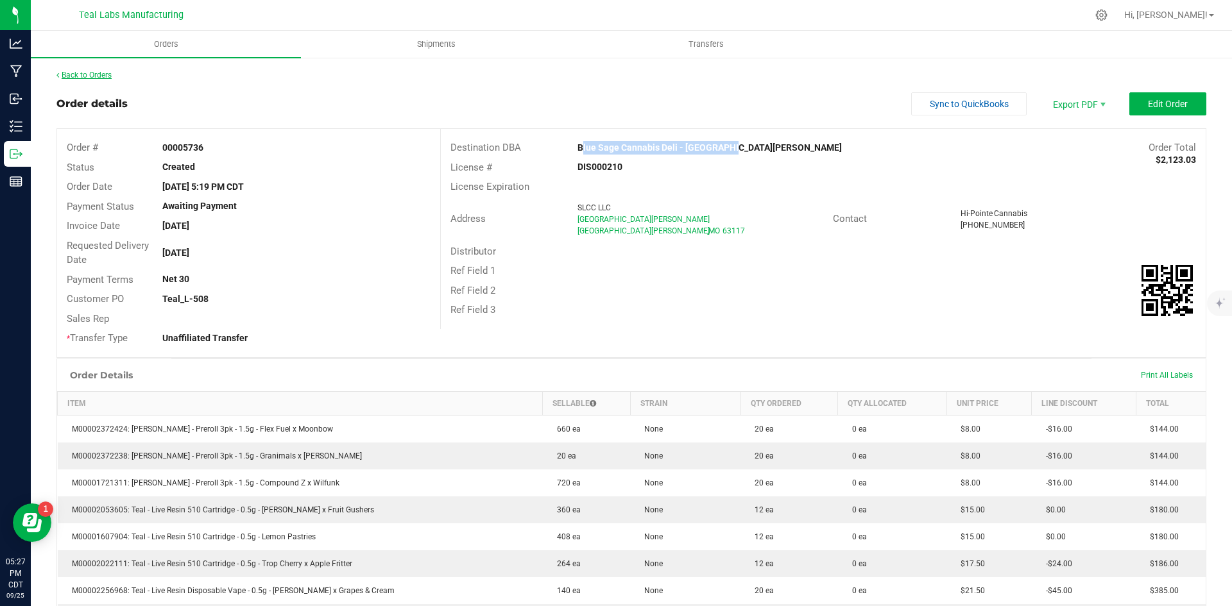
click at [107, 73] on link "Back to Orders" at bounding box center [83, 75] width 55 height 9
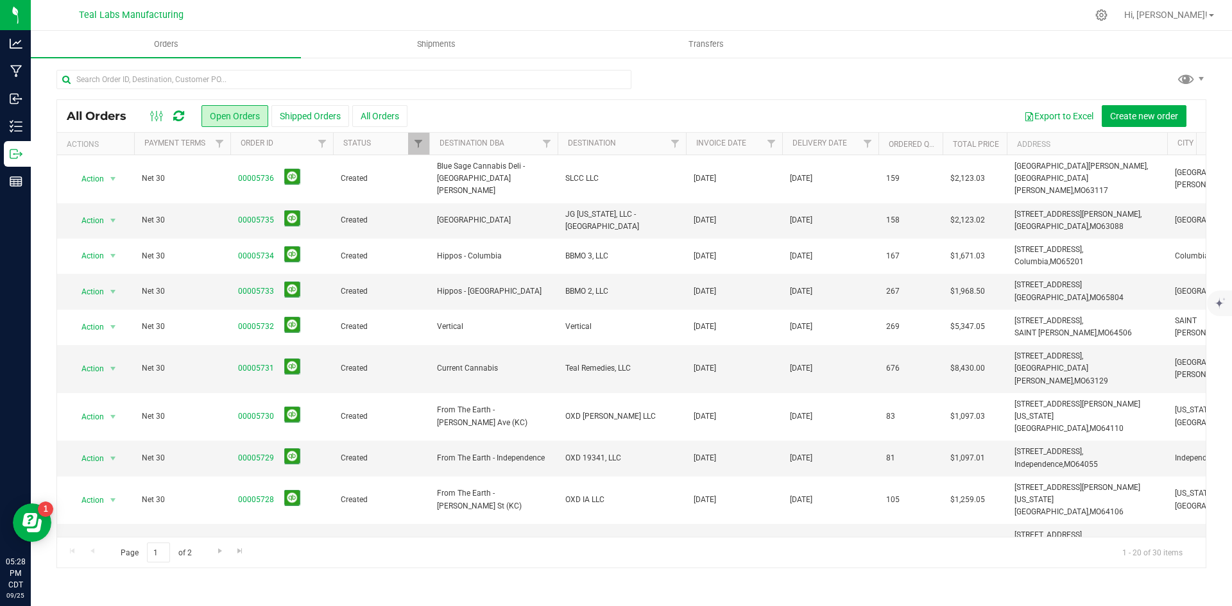
click at [711, 88] on div at bounding box center [631, 85] width 1150 height 30
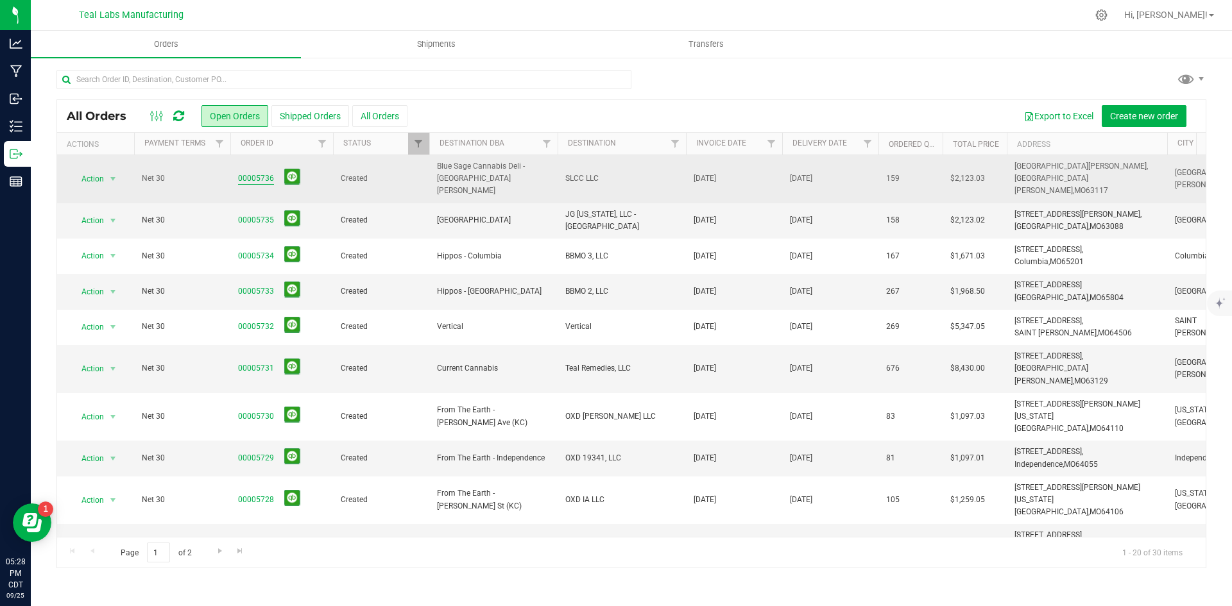
click at [251, 174] on link "00005736" at bounding box center [256, 179] width 36 height 12
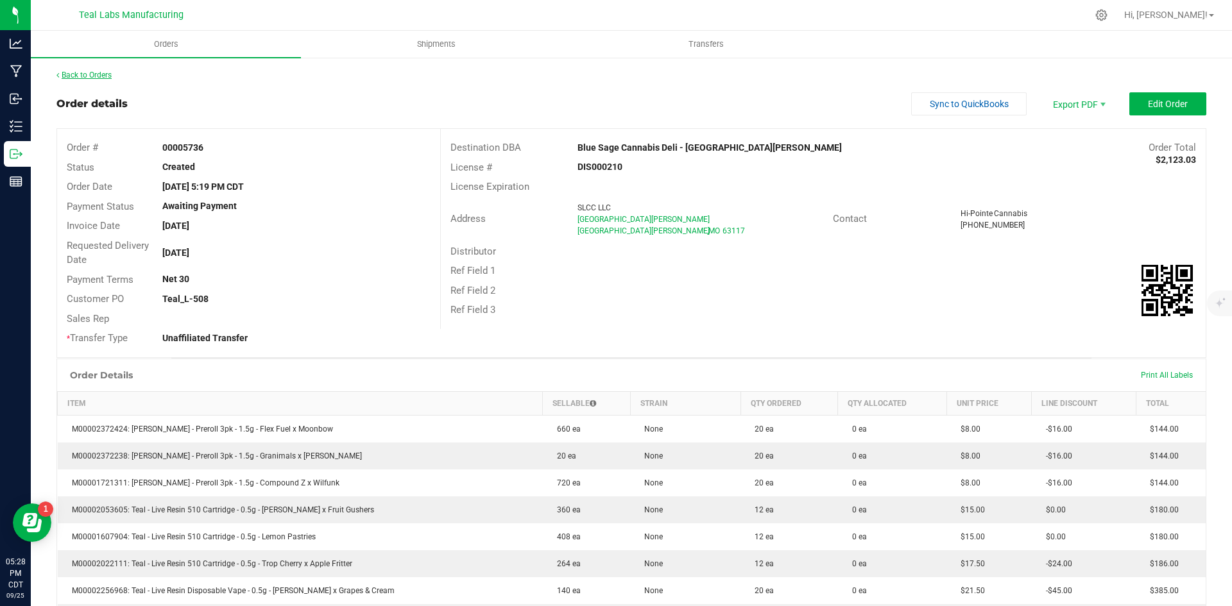
click at [110, 78] on link "Back to Orders" at bounding box center [83, 75] width 55 height 9
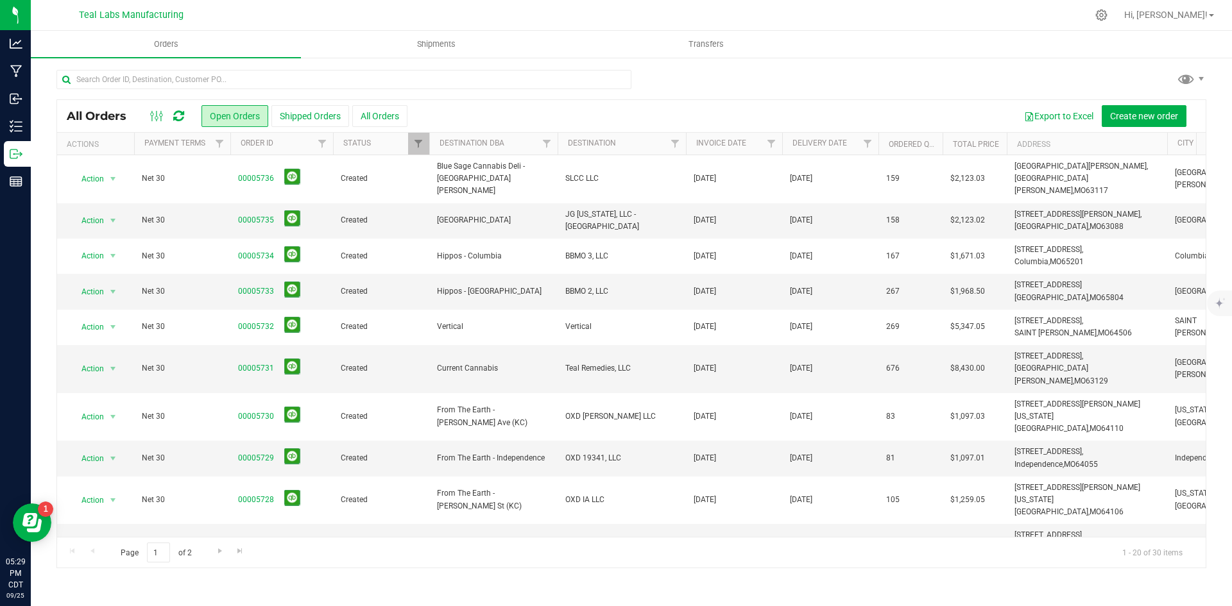
click at [854, 81] on div at bounding box center [631, 85] width 1150 height 30
click at [830, 86] on div at bounding box center [631, 85] width 1150 height 30
